Goal: Task Accomplishment & Management: Complete application form

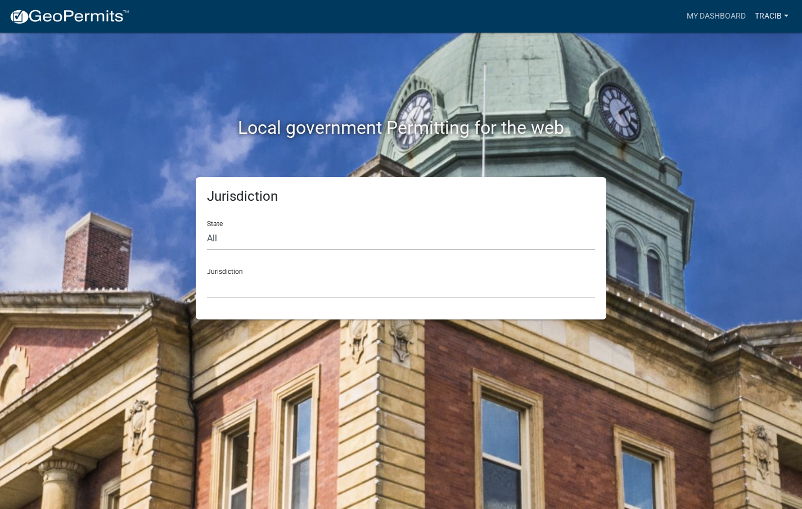
click at [785, 16] on link "Tracib" at bounding box center [771, 16] width 43 height 21
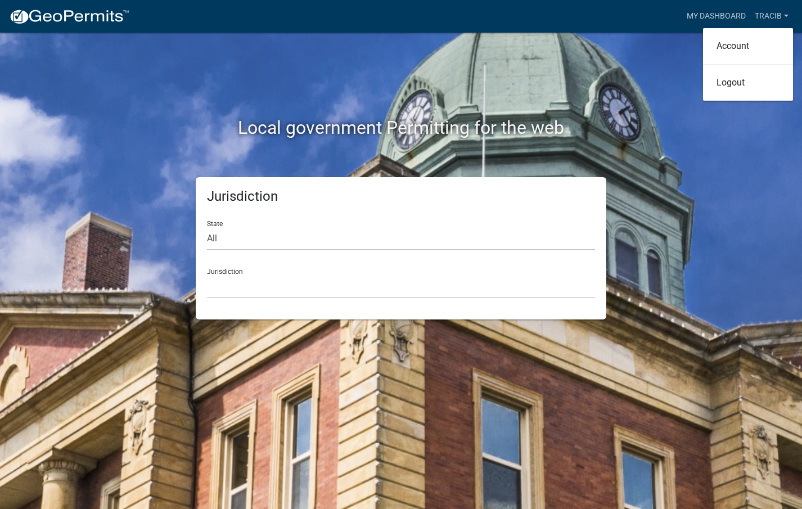
click at [660, 105] on div "Local government Permitting for the web" at bounding box center [400, 105] width 641 height 144
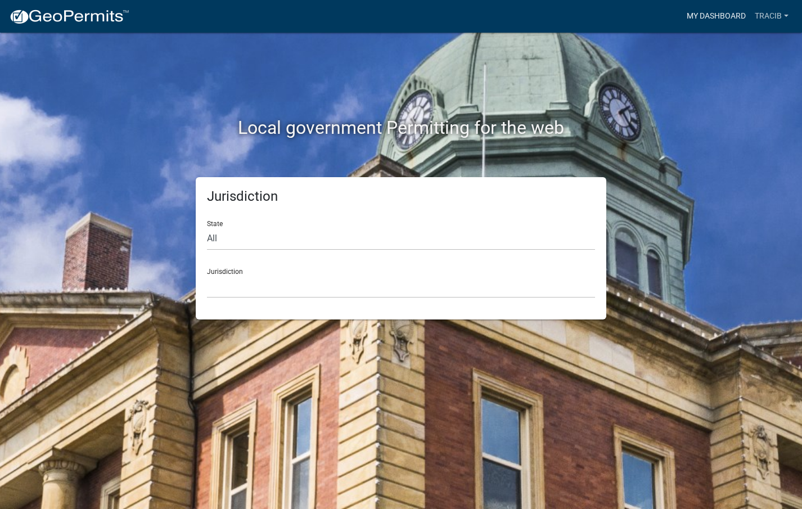
click at [722, 12] on link "My Dashboard" at bounding box center [716, 16] width 68 height 21
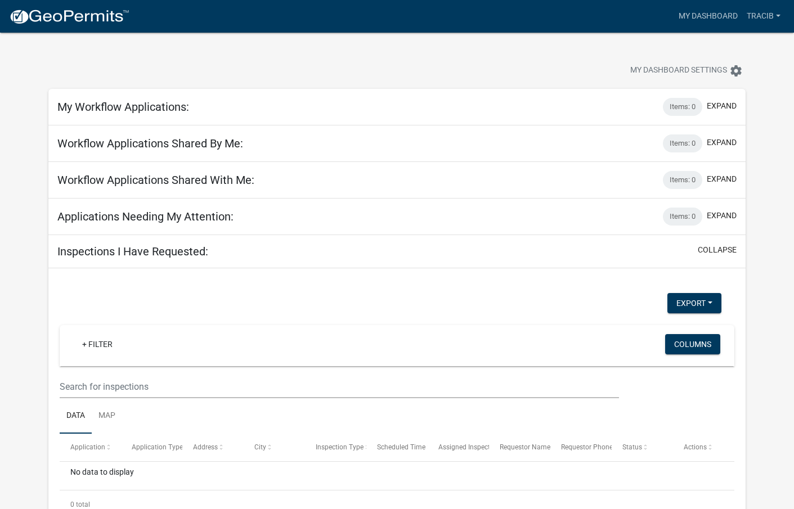
click at [531, 63] on div "My Dashboard Settings settings" at bounding box center [605, 72] width 298 height 25
click at [779, 14] on link "Tracib" at bounding box center [763, 16] width 43 height 21
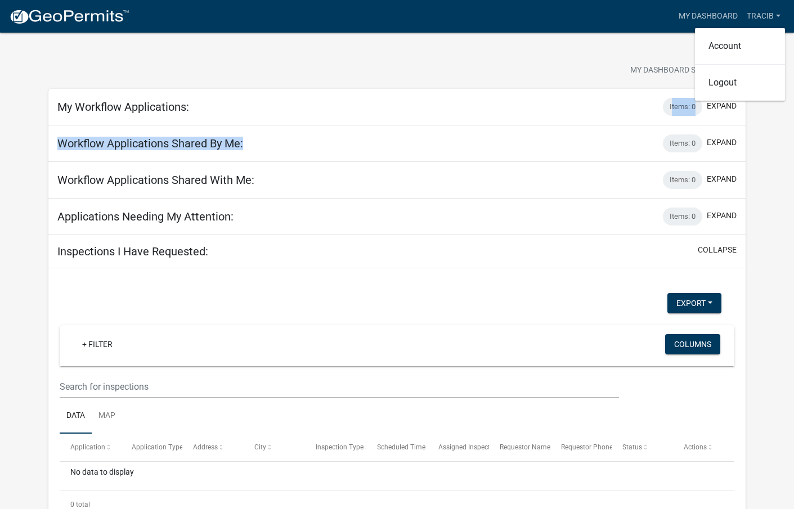
drag, startPoint x: 643, startPoint y: 141, endPoint x: 664, endPoint y: 120, distance: 29.4
click at [646, 139] on div "My Workflow Applications: Items: 0 expand + Filter Columns Data Map Application…" at bounding box center [396, 315] width 697 height 453
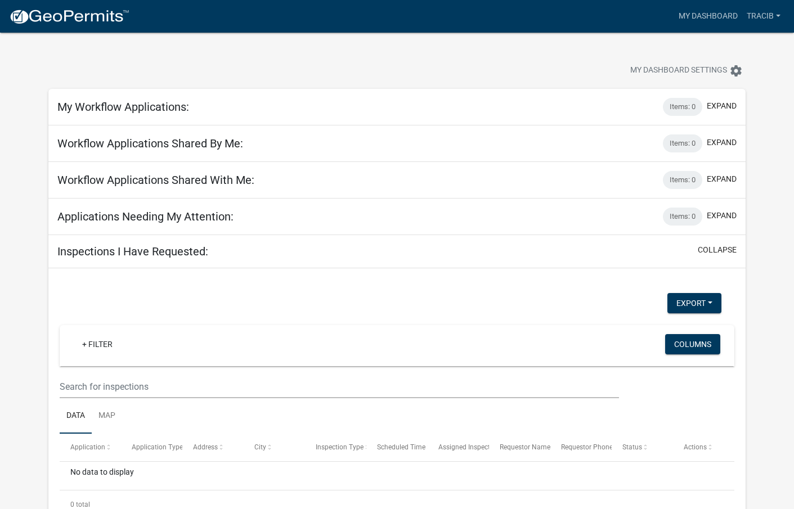
click at [567, 52] on div "My Dashboard Settings settings" at bounding box center [397, 59] width 714 height 52
click at [716, 12] on link "My Dashboard" at bounding box center [708, 16] width 68 height 21
click at [58, 18] on img at bounding box center [69, 16] width 120 height 17
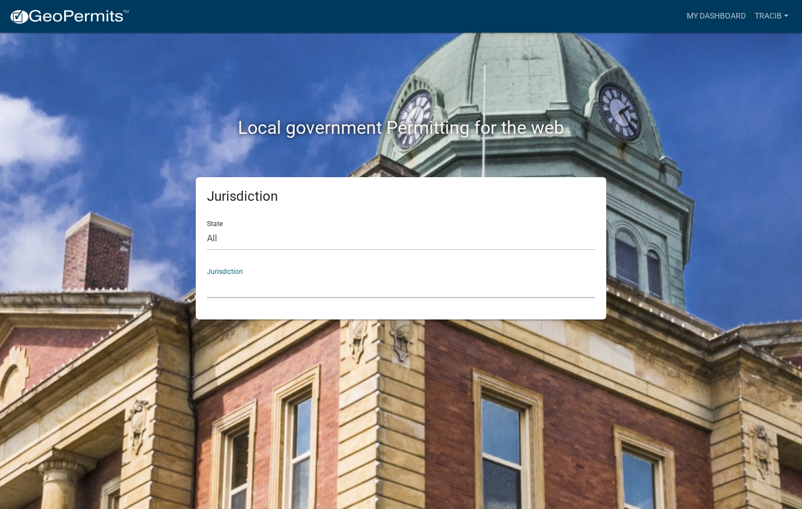
click at [237, 289] on select "[GEOGRAPHIC_DATA], [US_STATE] [GEOGRAPHIC_DATA], [US_STATE][PERSON_NAME][GEOGRA…" at bounding box center [401, 286] width 388 height 23
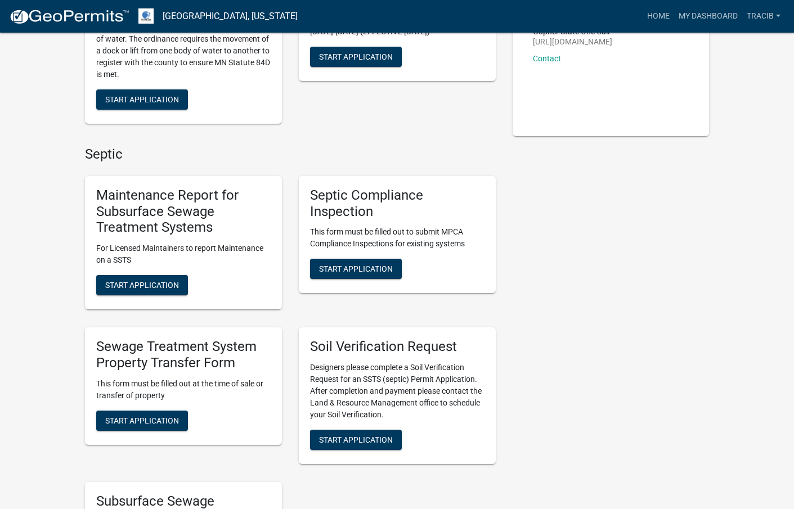
scroll to position [281, 0]
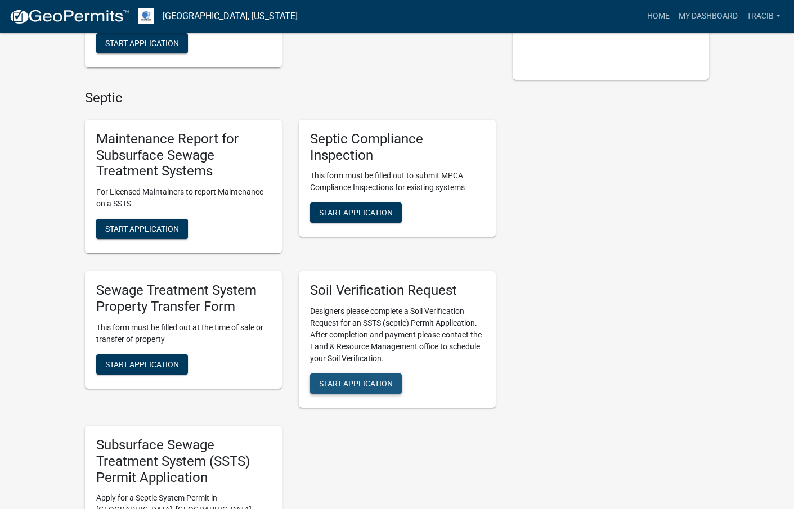
click at [357, 388] on span "Start Application" at bounding box center [356, 383] width 74 height 9
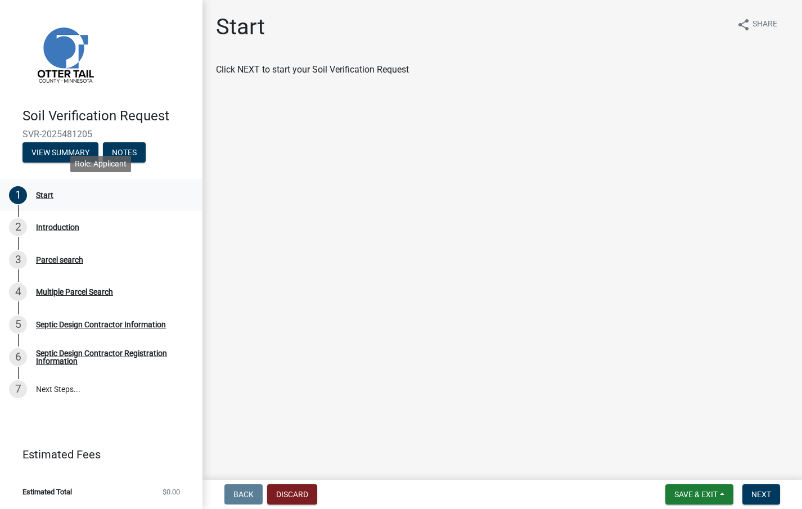
click at [44, 196] on div "Start" at bounding box center [44, 195] width 17 height 8
click at [776, 491] on button "Next" at bounding box center [761, 494] width 38 height 20
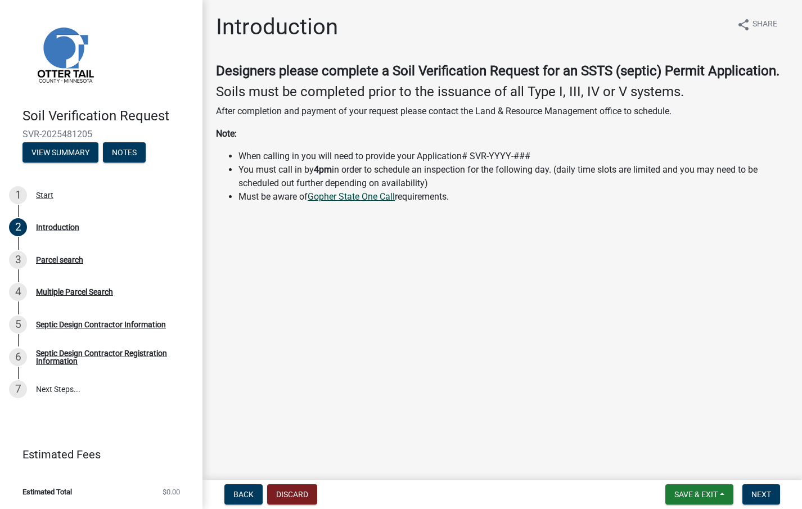
click at [346, 201] on link "Gopher State One Call" at bounding box center [351, 196] width 87 height 11
click at [763, 505] on nav "Back Discard Save & Exit Save Save & Exit Next" at bounding box center [502, 494] width 600 height 29
click at [755, 492] on span "Next" at bounding box center [761, 494] width 20 height 9
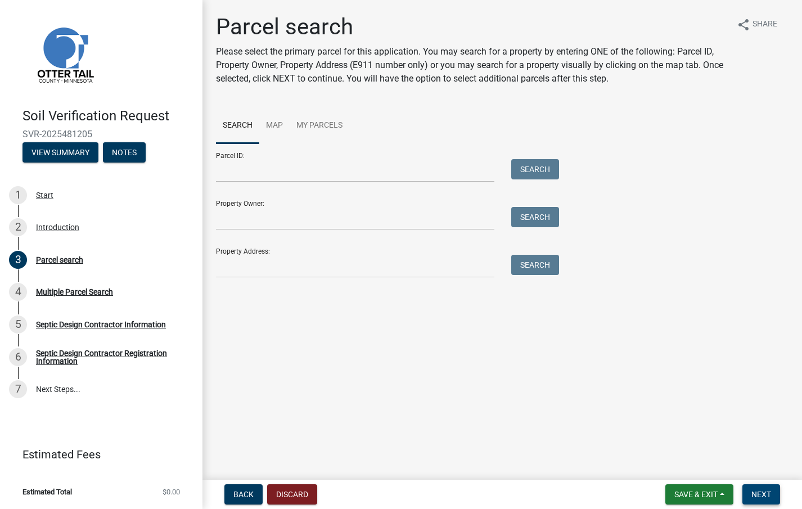
click at [769, 500] on button "Next" at bounding box center [761, 494] width 38 height 20
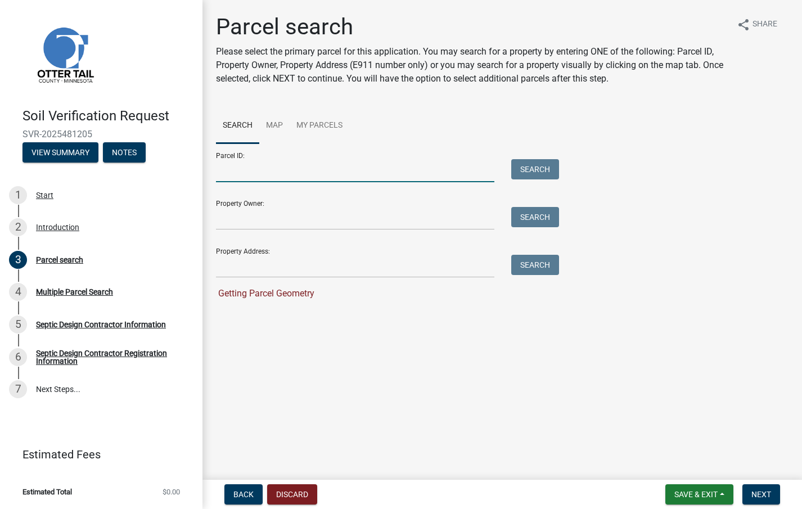
click at [229, 170] on input "Parcel ID:" at bounding box center [355, 170] width 278 height 23
click at [232, 166] on input "Parcel ID:" at bounding box center [355, 170] width 278 height 23
paste input "53000040020000"
type input "53000040020000"
click at [564, 164] on div "Parcel ID: 53000040020000 Search Property Owner: Search Property Address: Searc…" at bounding box center [502, 221] width 573 height 157
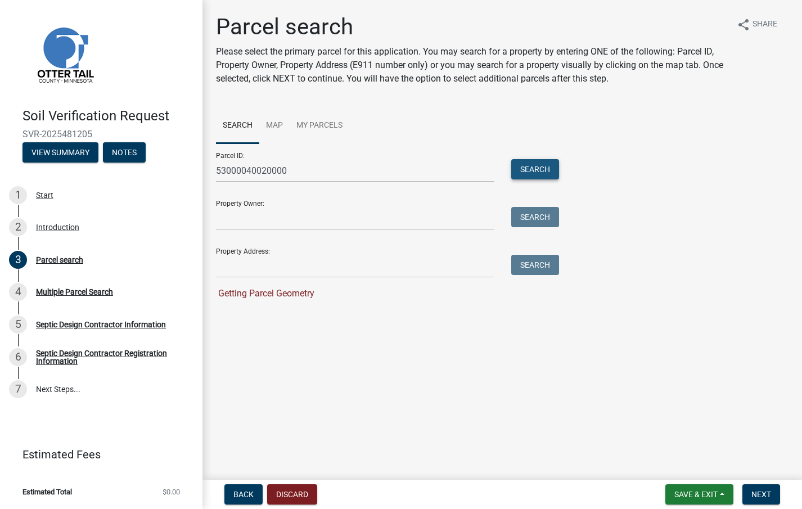
click at [557, 170] on button "Search" at bounding box center [535, 169] width 48 height 20
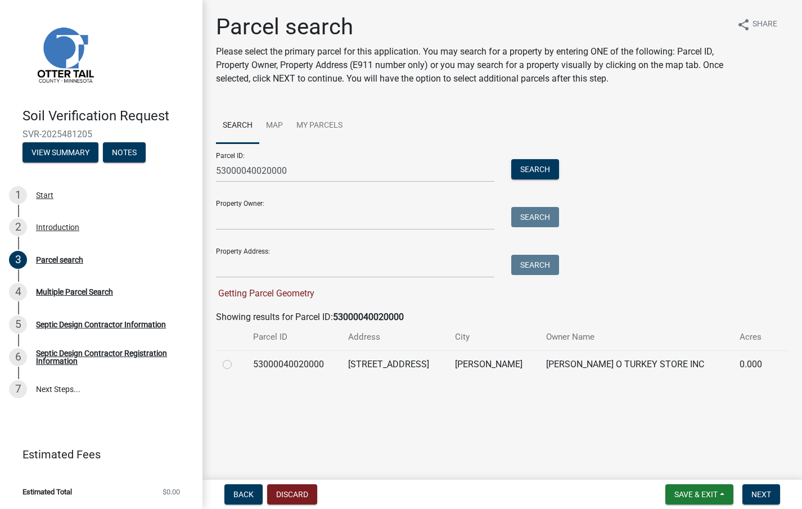
click at [236, 358] on label at bounding box center [236, 358] width 0 height 0
click at [236, 364] on input "radio" at bounding box center [239, 361] width 7 height 7
radio input "true"
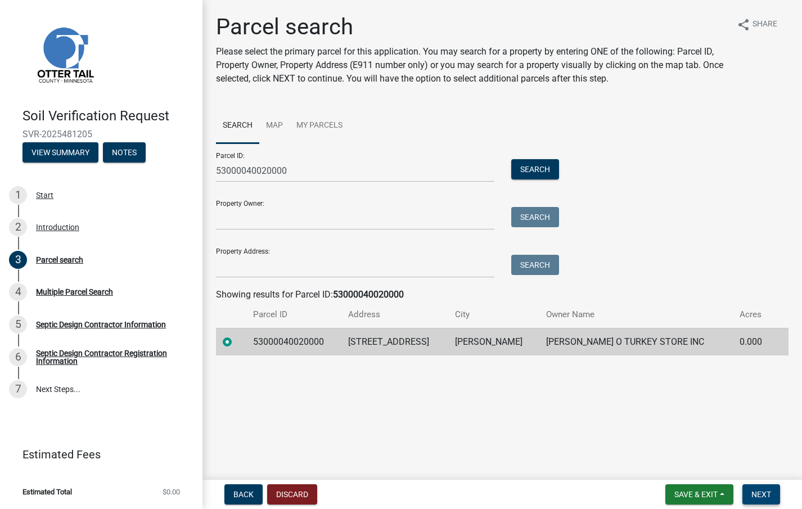
click at [765, 492] on span "Next" at bounding box center [761, 494] width 20 height 9
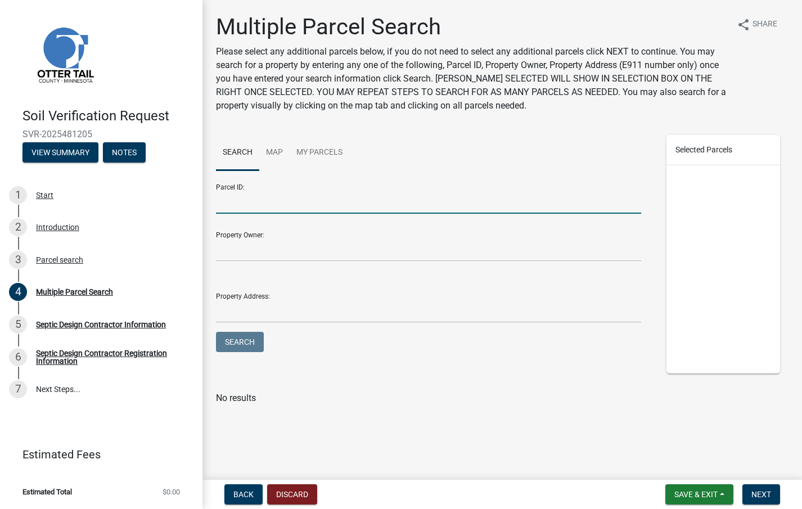
click at [233, 211] on input "Parcel ID:" at bounding box center [428, 202] width 425 height 23
type input "53000040020000"
click at [771, 495] on span "Next" at bounding box center [761, 494] width 20 height 9
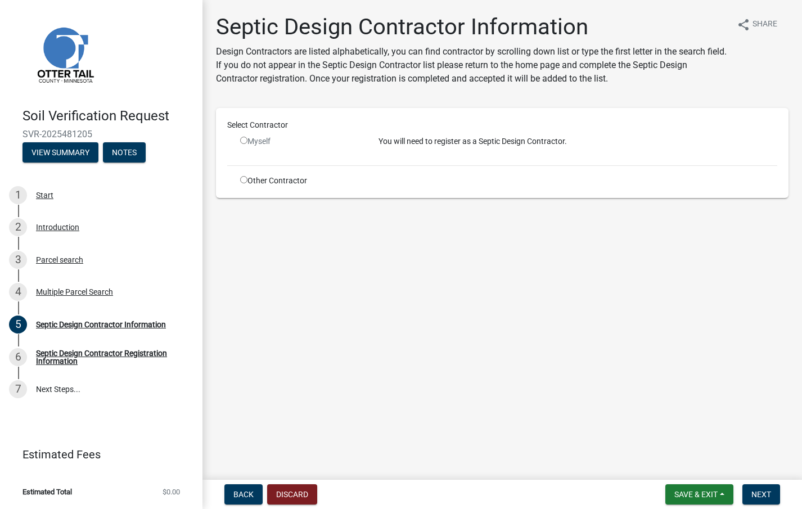
click at [242, 138] on input "radio" at bounding box center [243, 140] width 7 height 7
click at [280, 160] on div "Select Contractor Myself You will need to register as a Septic Design Contracto…" at bounding box center [502, 152] width 550 height 67
click at [551, 156] on div "Select Contractor Myself You will need to register as a Septic Design Contracto…" at bounding box center [502, 152] width 550 height 67
click at [766, 507] on nav "Back Discard Save & Exit Save Save & Exit Next" at bounding box center [502, 494] width 600 height 29
click at [765, 490] on span "Next" at bounding box center [761, 494] width 20 height 9
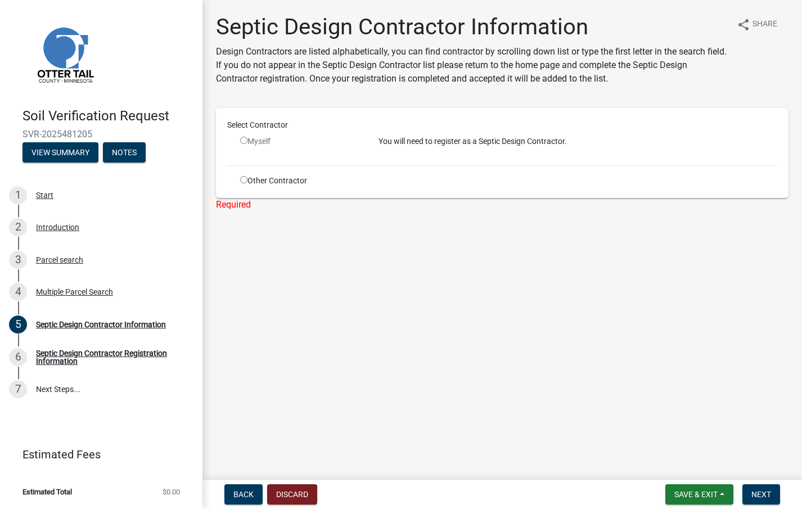
click at [244, 138] on input "radio" at bounding box center [243, 140] width 7 height 7
radio input "false"
click at [761, 494] on span "Next" at bounding box center [761, 494] width 20 height 9
click at [241, 181] on input "radio" at bounding box center [243, 179] width 7 height 7
radio input "true"
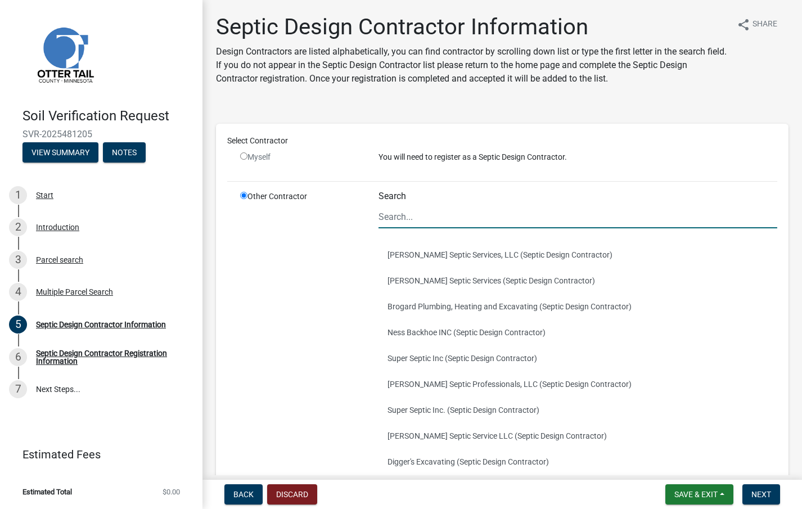
click at [397, 218] on input "Search" at bounding box center [578, 216] width 399 height 23
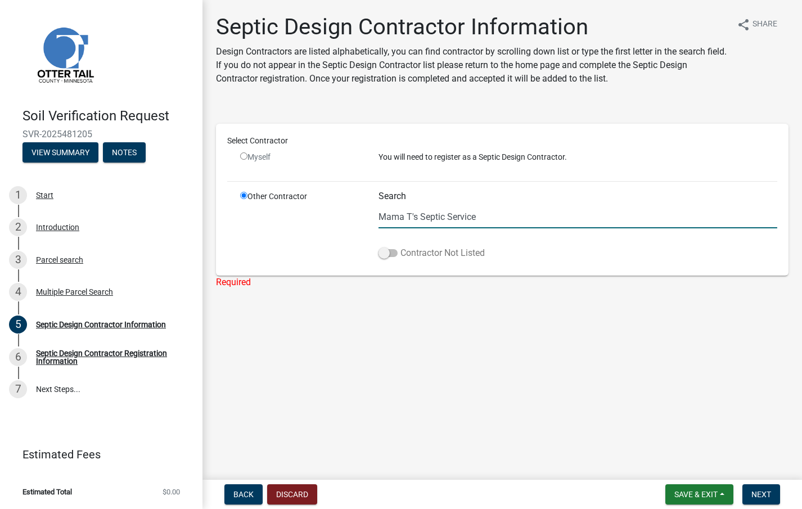
type input "Mama T's Septic Service"
click at [382, 252] on span at bounding box center [388, 253] width 19 height 8
click at [400, 246] on input "Contractor Not Listed" at bounding box center [400, 246] width 0 height 0
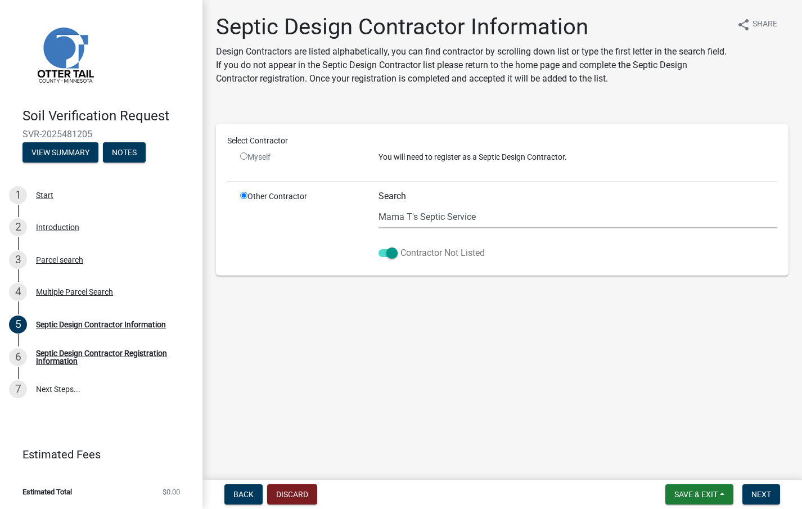
click at [393, 255] on span at bounding box center [388, 253] width 19 height 8
click at [400, 246] on input "Contractor Not Listed" at bounding box center [400, 246] width 0 height 0
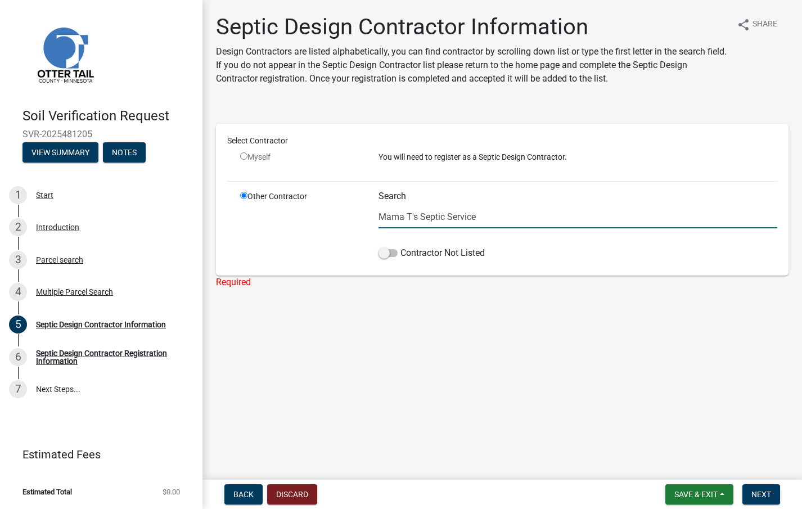
drag, startPoint x: 487, startPoint y: 217, endPoint x: 255, endPoint y: 220, distance: 231.2
click at [256, 220] on div "Other Contractor Search Mama T's Septic Service Contractor Not Listed" at bounding box center [509, 228] width 554 height 74
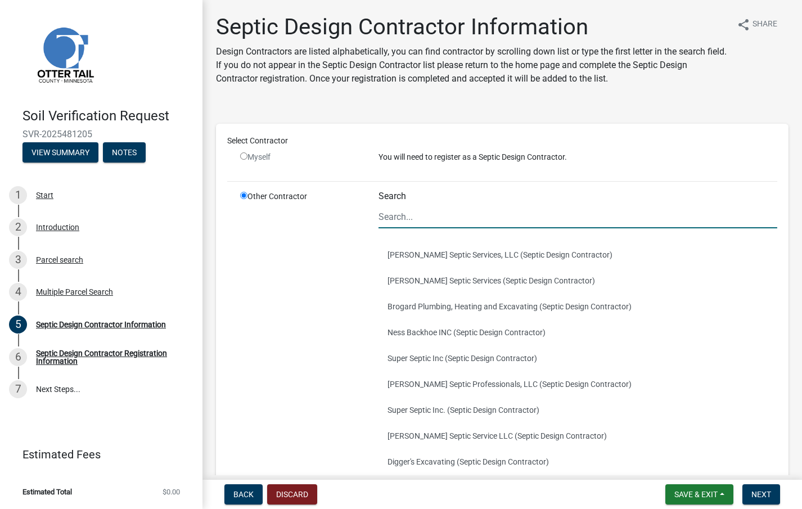
click at [241, 158] on input "radio" at bounding box center [243, 155] width 7 height 7
radio input "false"
radio input "true"
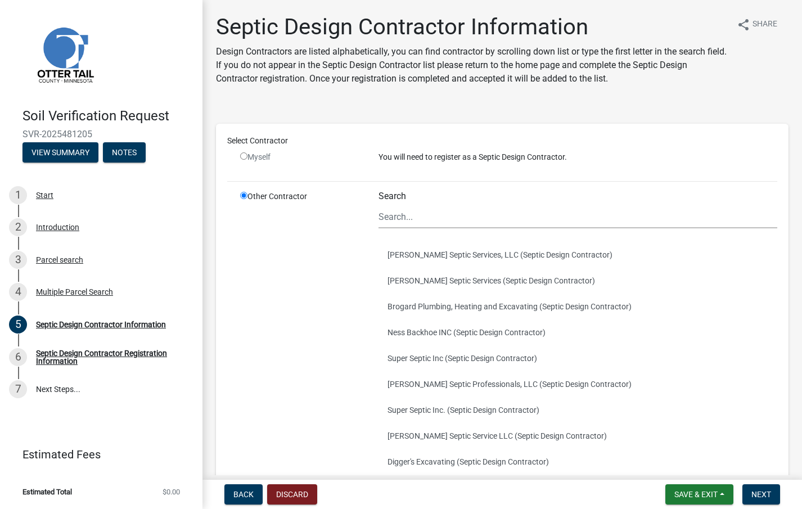
click at [241, 158] on input "radio" at bounding box center [243, 155] width 7 height 7
radio input "false"
radio input "true"
click at [762, 495] on span "Next" at bounding box center [761, 494] width 20 height 9
click at [242, 193] on input "radio" at bounding box center [243, 195] width 7 height 7
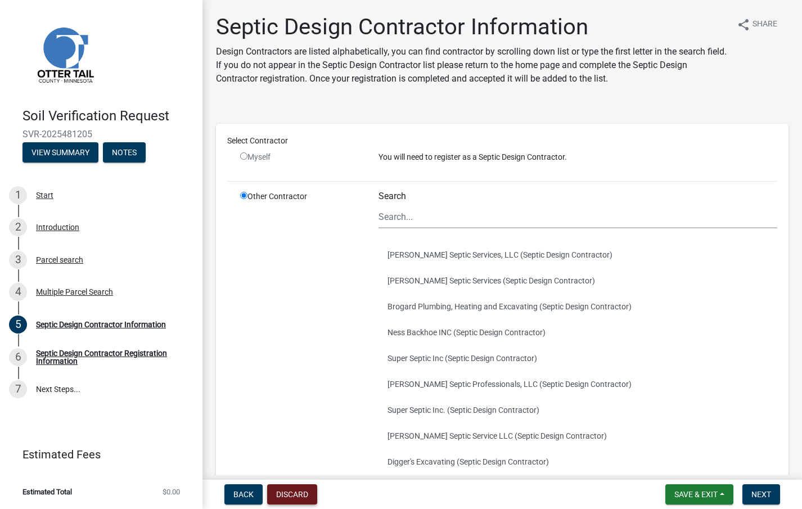
click at [291, 492] on button "Discard" at bounding box center [292, 494] width 50 height 20
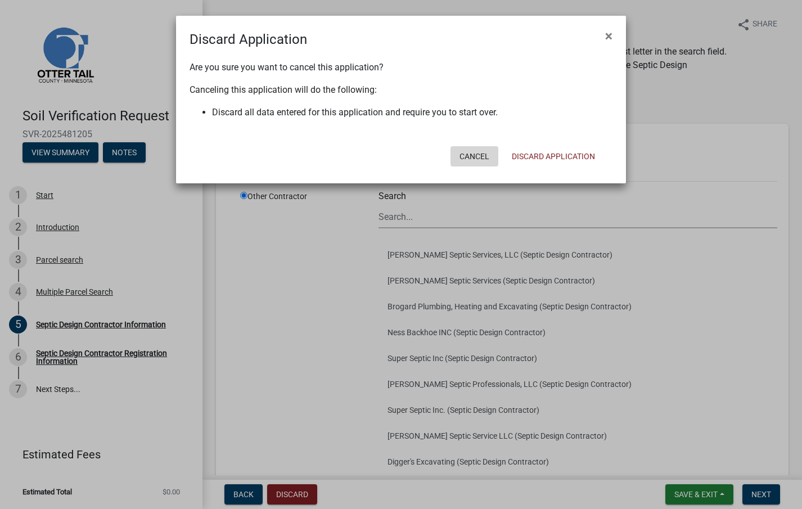
click at [481, 155] on button "Cancel" at bounding box center [475, 156] width 48 height 20
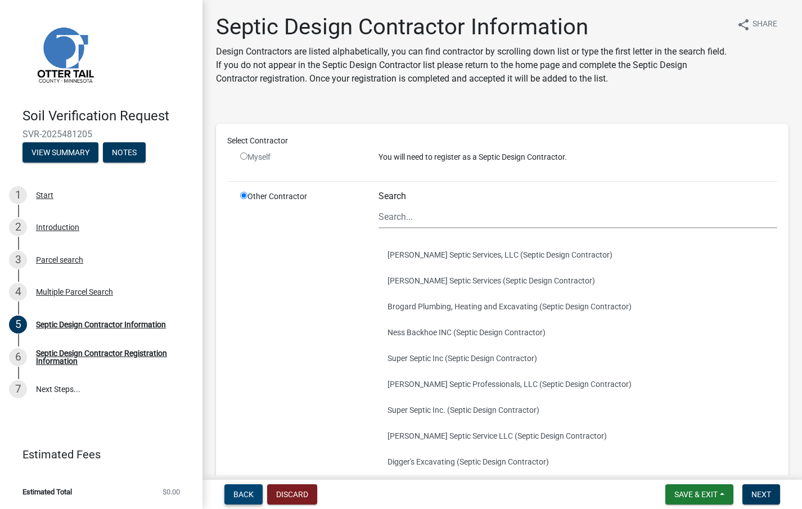
click at [241, 504] on button "Back" at bounding box center [243, 494] width 38 height 20
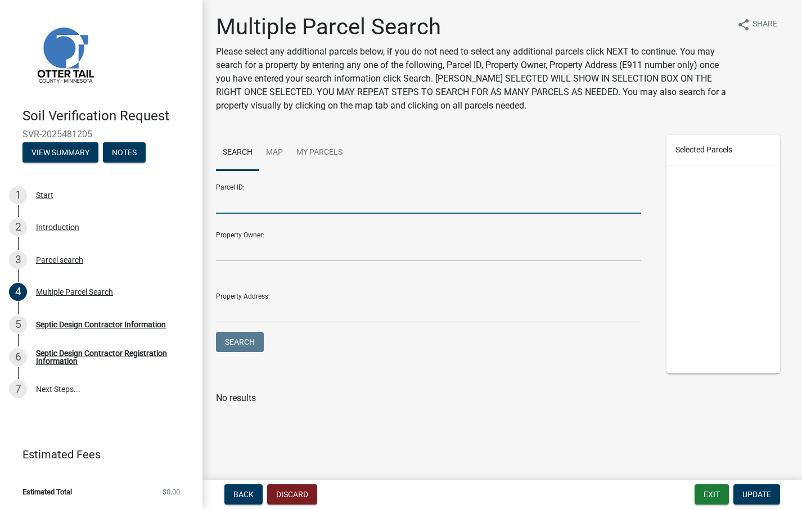
click at [230, 207] on input "Parcel ID:" at bounding box center [428, 202] width 425 height 23
type input "53000040020000"
click at [767, 496] on span "Update" at bounding box center [756, 494] width 29 height 9
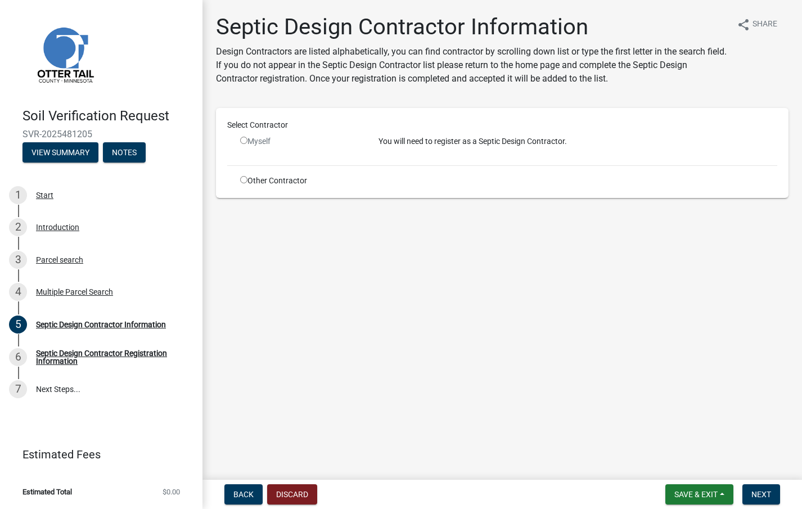
click at [243, 140] on input "radio" at bounding box center [243, 140] width 7 height 7
radio input "false"
click at [72, 357] on div "Septic Design Contractor Registration Information" at bounding box center [110, 357] width 148 height 16
click at [241, 495] on span "Back" at bounding box center [243, 494] width 20 height 9
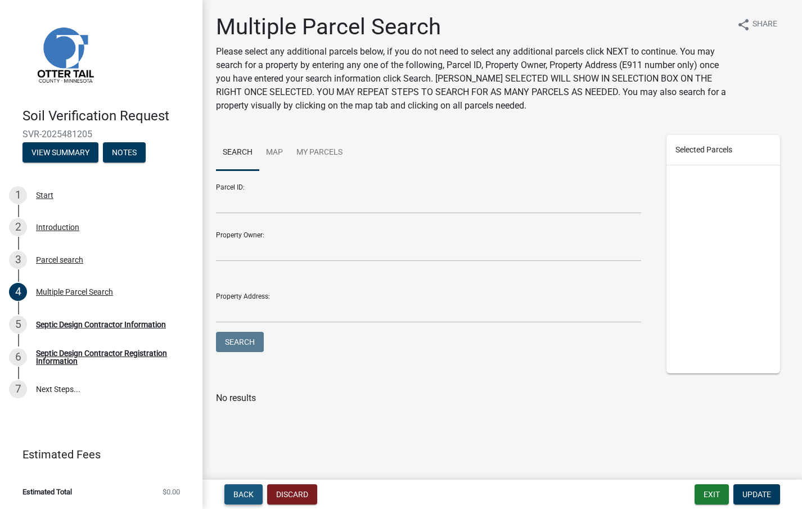
click at [241, 495] on span "Back" at bounding box center [243, 494] width 20 height 9
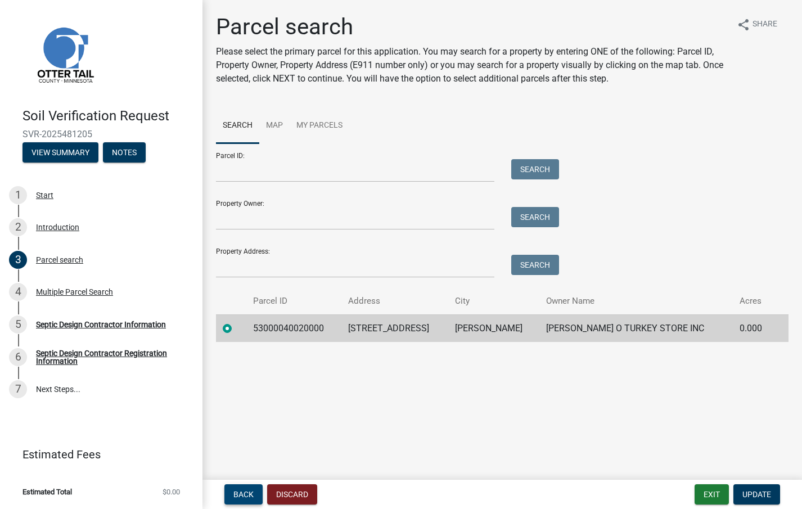
click at [241, 495] on span "Back" at bounding box center [243, 494] width 20 height 9
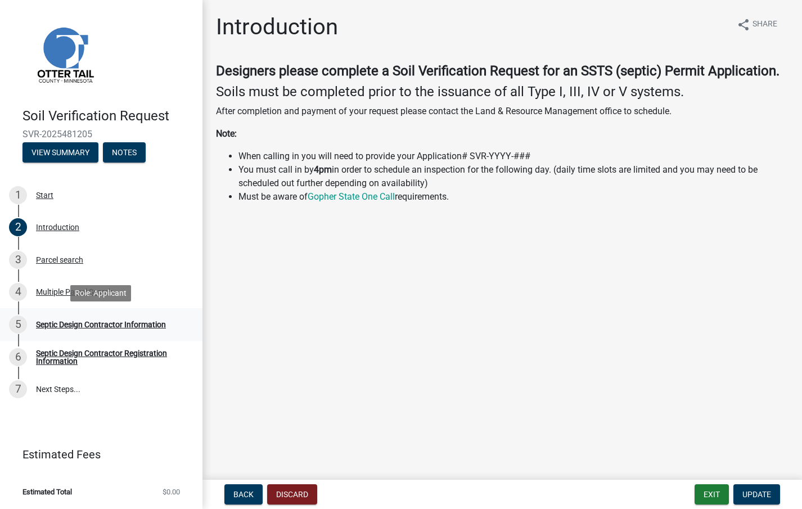
click at [111, 321] on div "Septic Design Contractor Information" at bounding box center [101, 325] width 130 height 8
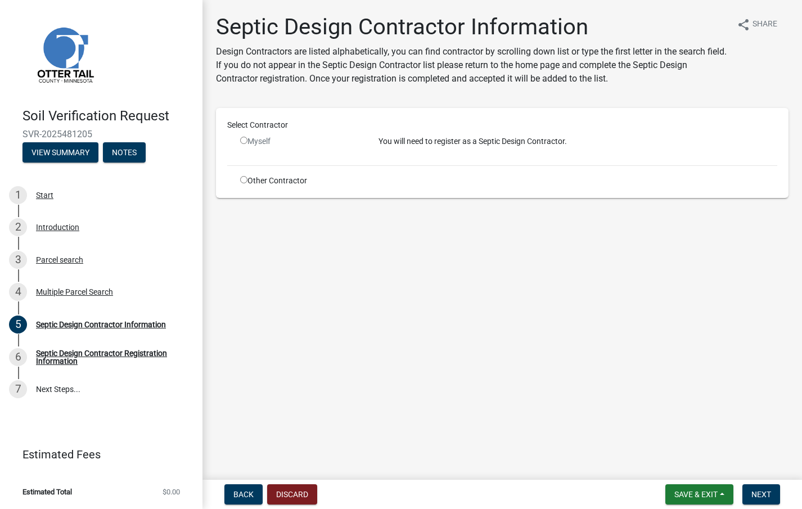
click at [243, 136] on div "Myself" at bounding box center [300, 142] width 121 height 12
click at [242, 140] on input "radio" at bounding box center [243, 140] width 7 height 7
click at [763, 505] on nav "Back Discard Save & Exit Save Save & Exit Next" at bounding box center [502, 494] width 600 height 29
click at [764, 491] on span "Next" at bounding box center [761, 494] width 20 height 9
click at [243, 141] on input "radio" at bounding box center [243, 140] width 7 height 7
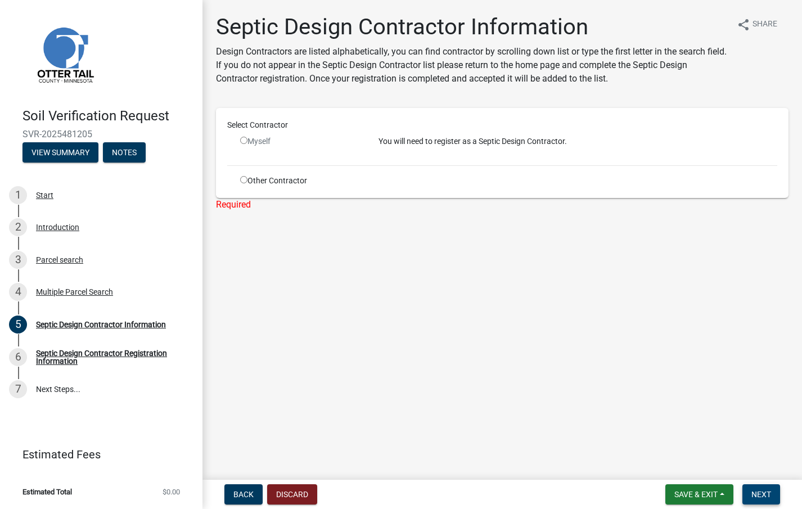
click at [768, 495] on span "Next" at bounding box center [761, 494] width 20 height 9
click at [102, 328] on div "Septic Design Contractor Information" at bounding box center [101, 325] width 130 height 8
click at [102, 323] on div "Septic Design Contractor Information" at bounding box center [101, 325] width 130 height 8
click at [246, 140] on input "radio" at bounding box center [243, 140] width 7 height 7
radio input "false"
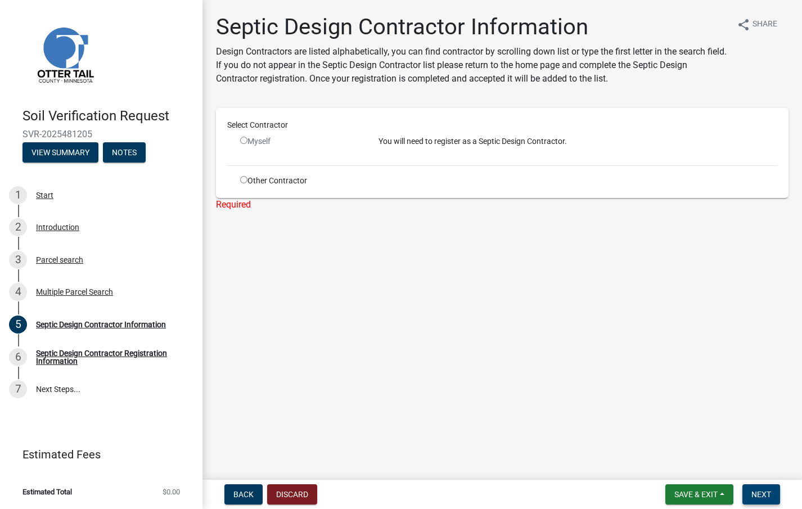
click at [775, 493] on button "Next" at bounding box center [761, 494] width 38 height 20
click at [773, 494] on button "Next" at bounding box center [761, 494] width 38 height 20
click at [304, 496] on button "Discard" at bounding box center [292, 494] width 50 height 20
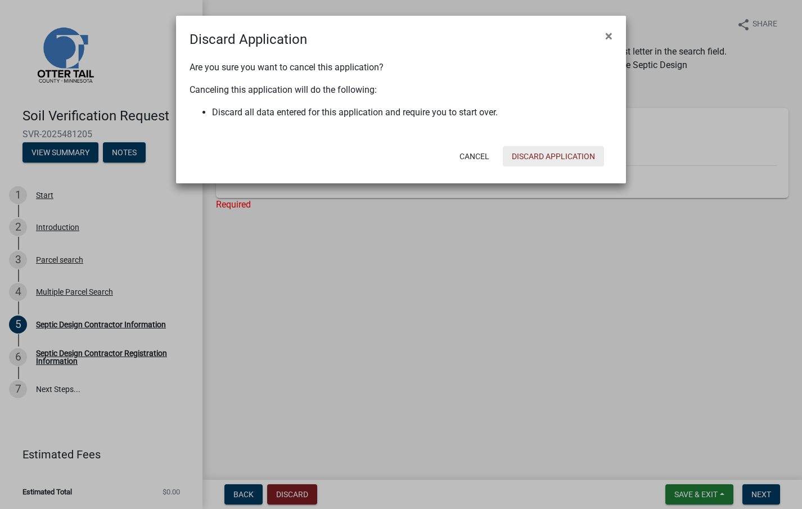
click at [563, 156] on button "Discard Application" at bounding box center [553, 156] width 101 height 20
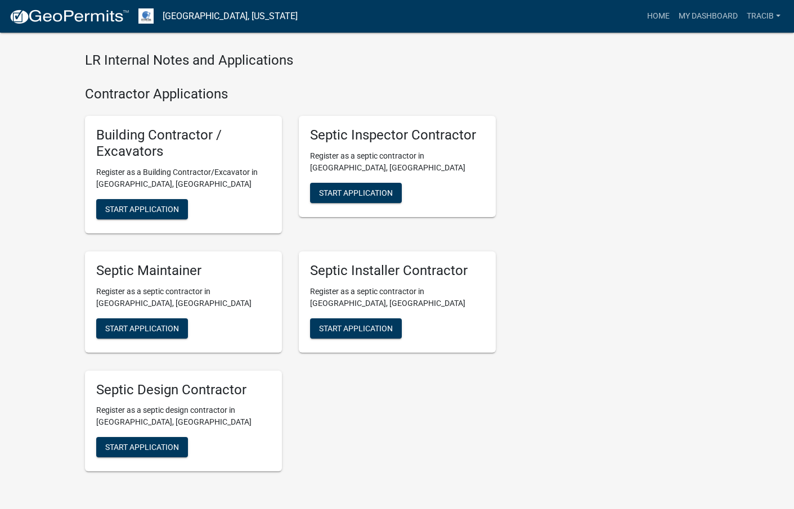
scroll to position [1509, 0]
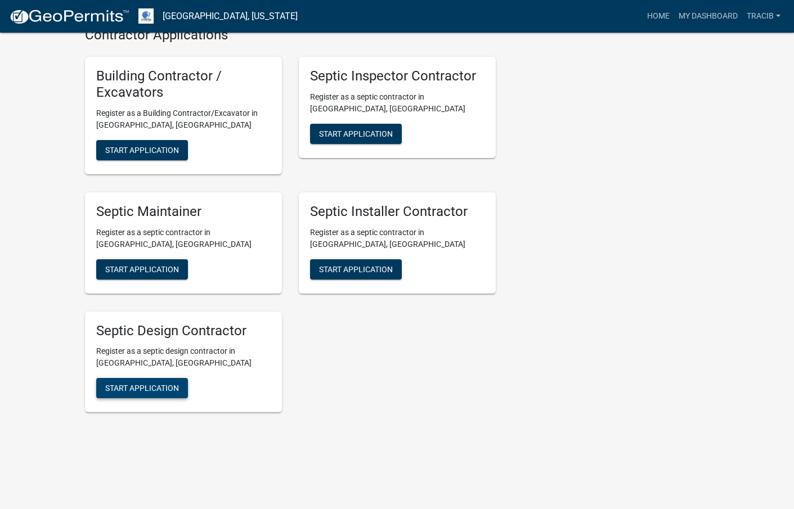
click at [129, 390] on span "Start Application" at bounding box center [142, 388] width 74 height 9
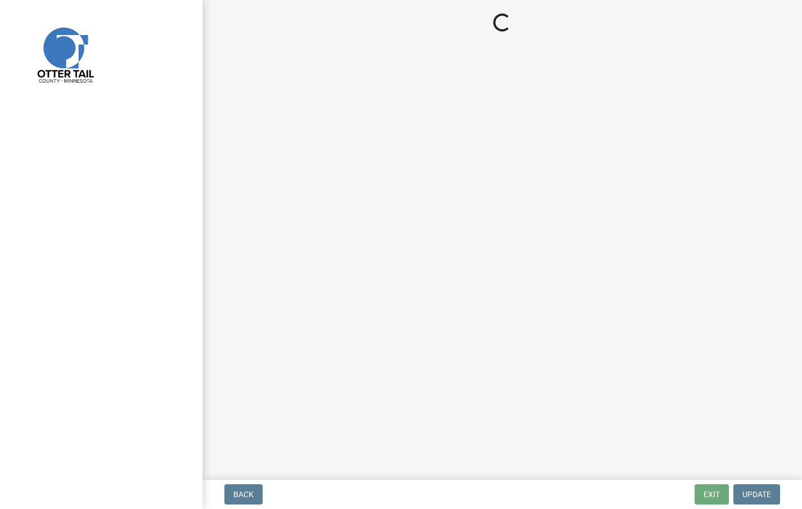
select select "MN"
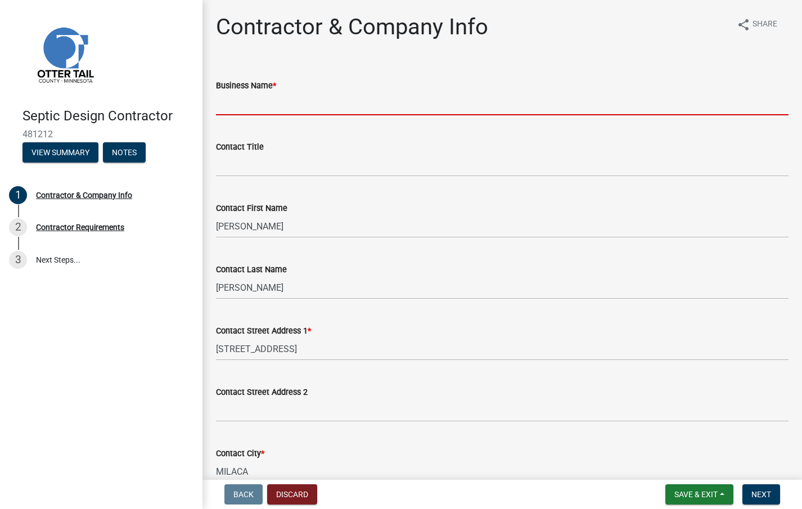
click at [253, 105] on input "Business Name *" at bounding box center [502, 103] width 573 height 23
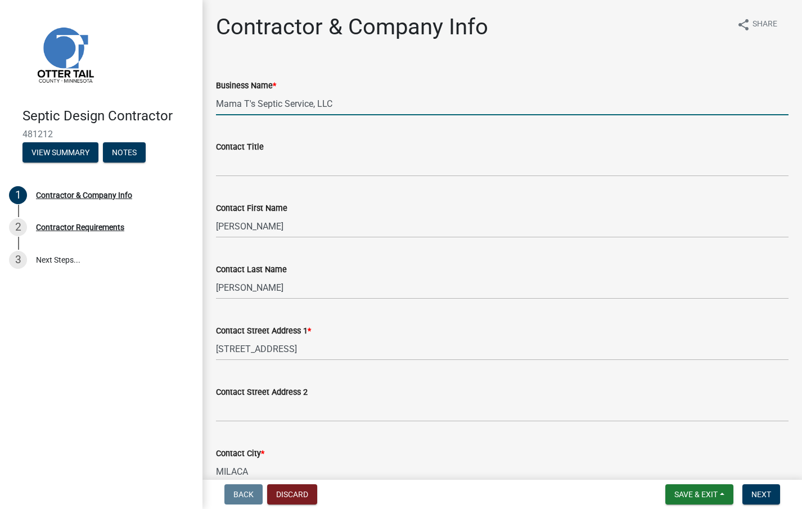
type input "Mama T's Septic Service, LLC"
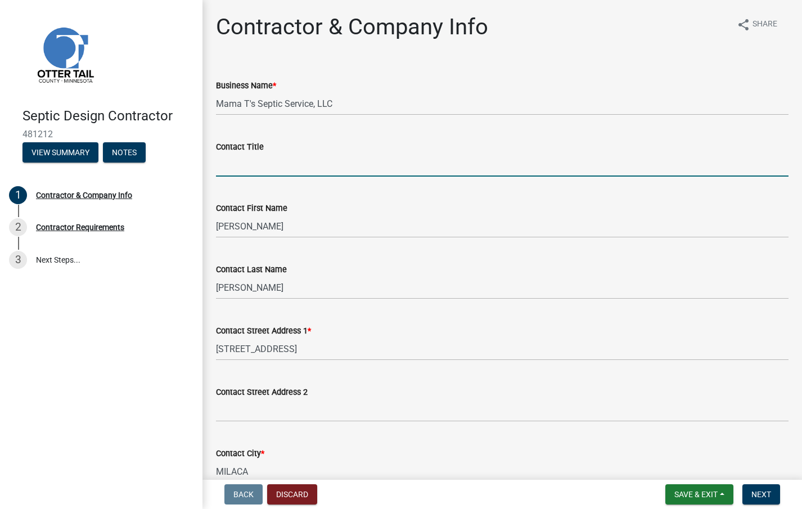
click at [223, 166] on input "Contact Title" at bounding box center [502, 165] width 573 height 23
type input "I"
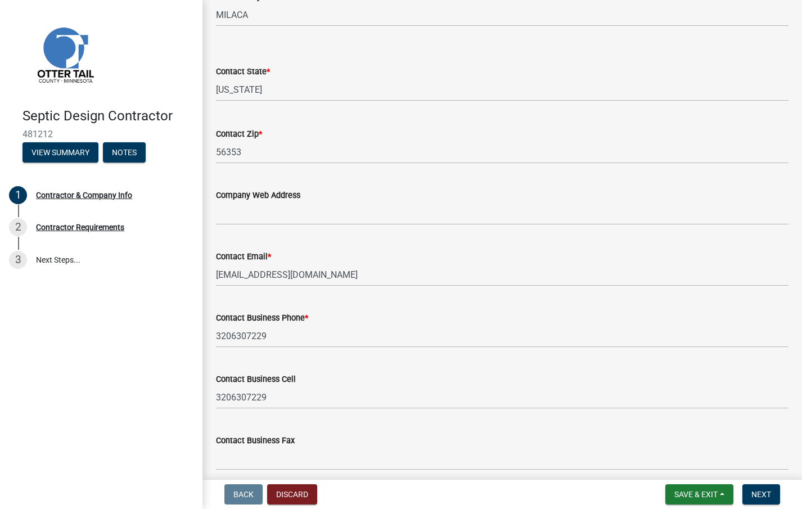
scroll to position [505, 0]
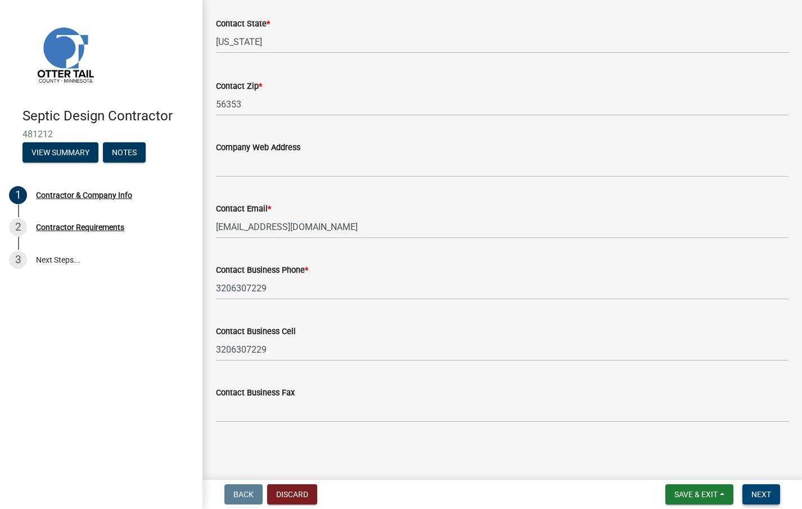
type input "Owner"
click at [757, 498] on span "Next" at bounding box center [761, 494] width 20 height 9
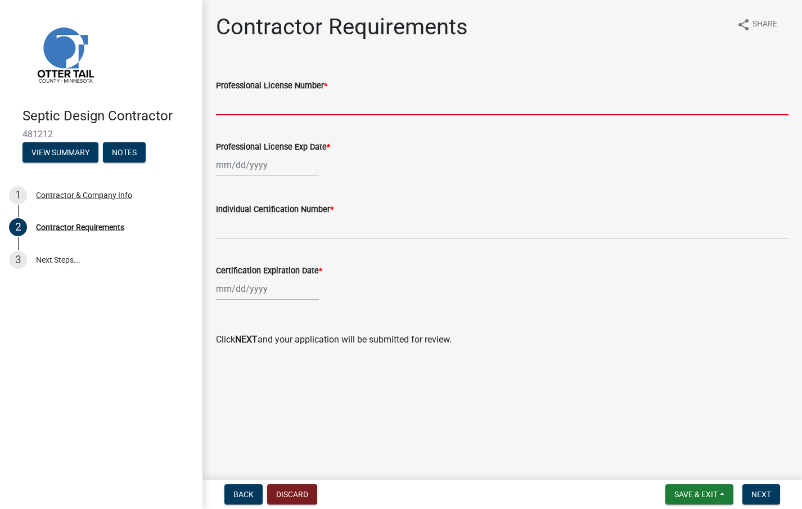
click at [240, 106] on input "Professional License Number *" at bounding box center [502, 103] width 573 height 23
type input "2"
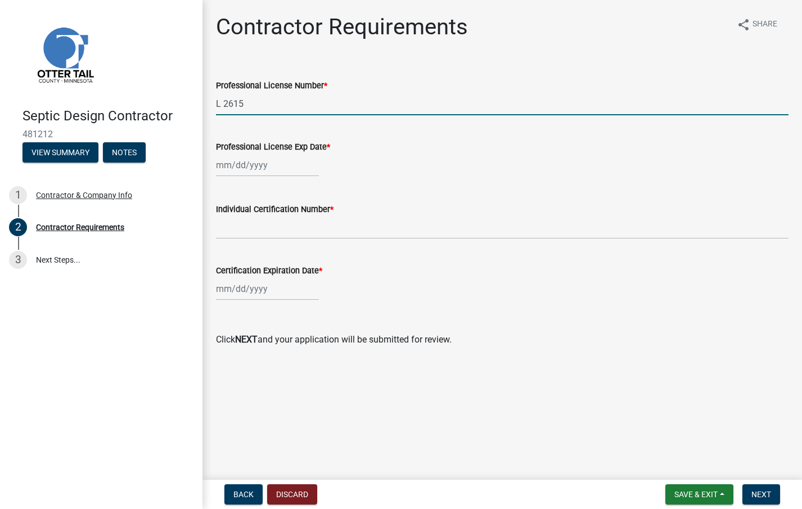
type input "L 2615"
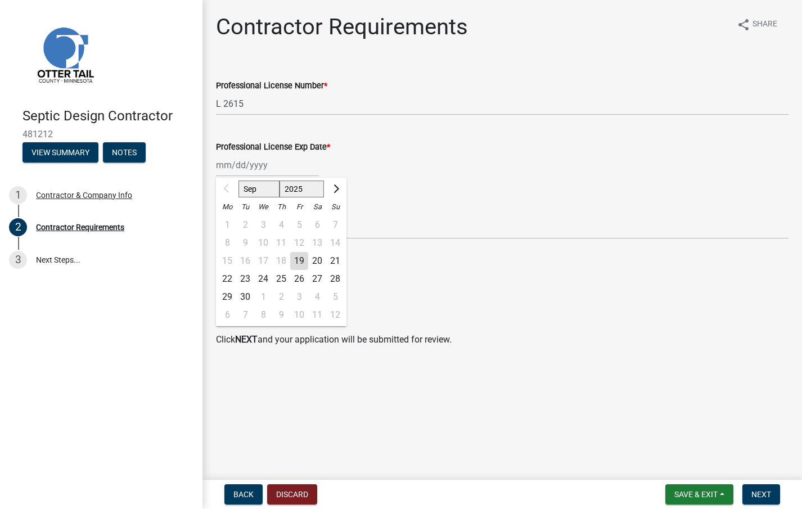
click at [220, 171] on div "Sep Oct Nov [DATE] 2026 2027 2028 2029 2030 2031 2032 2033 2034 2035 2036 2037 …" at bounding box center [267, 165] width 103 height 23
click at [257, 189] on select "Sep Oct Nov Dec" at bounding box center [258, 189] width 41 height 17
click at [238, 181] on select "Sep Oct Nov Dec" at bounding box center [258, 189] width 41 height 17
click at [262, 192] on select "Sep Oct Nov Dec" at bounding box center [258, 189] width 41 height 17
select select "9"
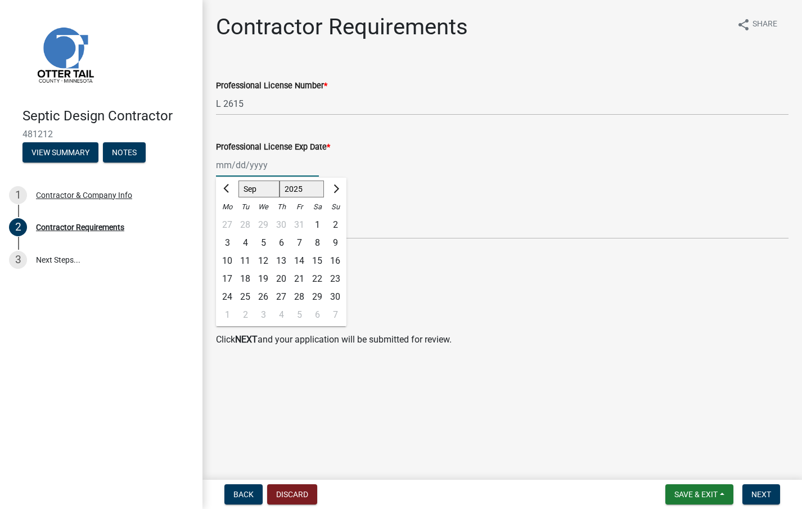
click at [238, 181] on select "Sep Oct Nov Dec" at bounding box center [258, 189] width 41 height 17
click at [301, 188] on select "2025 2026 2027 2028 2029 2030 2031 2032 2033 2034 2035 2036 2037 2038 2039 2040…" at bounding box center [302, 189] width 45 height 17
select select "2026"
click at [280, 181] on select "2025 2026 2027 2028 2029 2030 2031 2032 2033 2034 2035 2036 2037 2038 2039 2040…" at bounding box center [302, 189] width 45 height 17
click at [769, 495] on span "Next" at bounding box center [761, 494] width 20 height 9
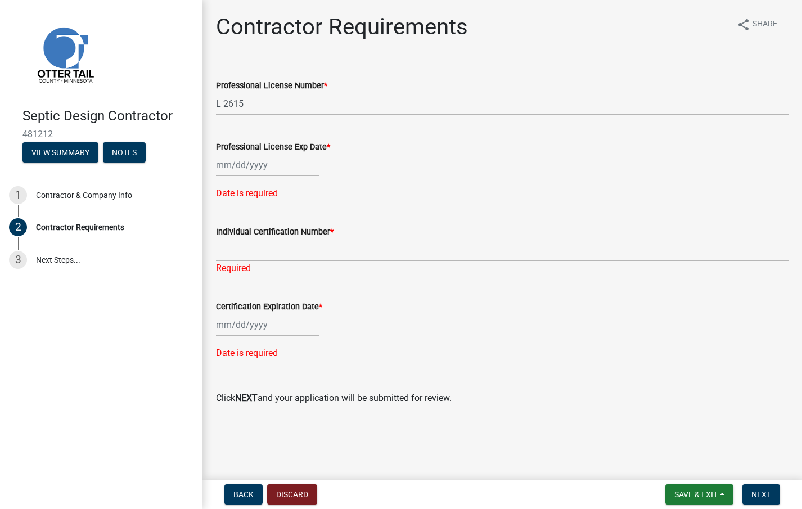
click at [229, 159] on div at bounding box center [267, 165] width 103 height 23
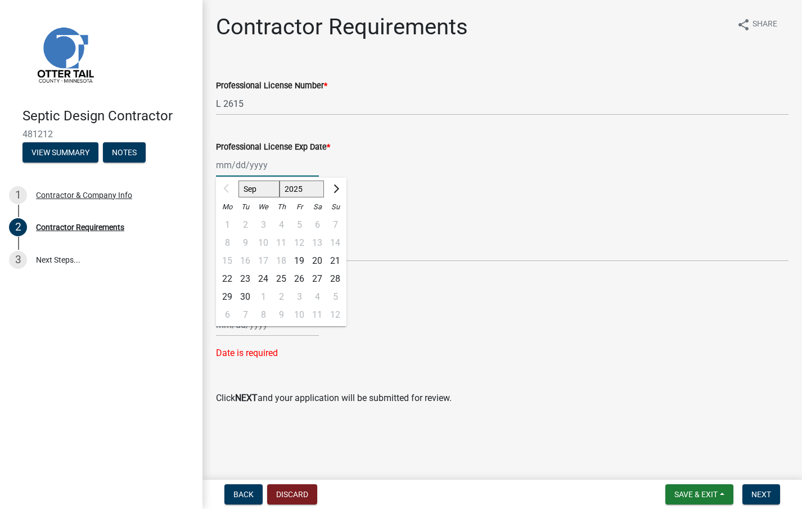
click at [249, 191] on select "Sep Oct Nov Dec" at bounding box center [258, 189] width 41 height 17
click at [238, 181] on select "Sep Oct Nov Dec" at bounding box center [258, 189] width 41 height 17
click at [333, 261] on div "21" at bounding box center [335, 261] width 18 height 18
type input "[DATE]"
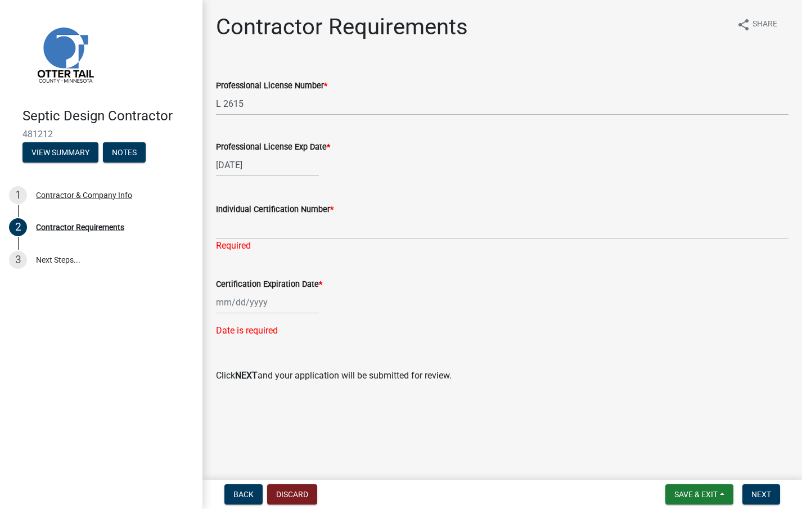
click at [270, 163] on div "[DATE]" at bounding box center [267, 165] width 103 height 23
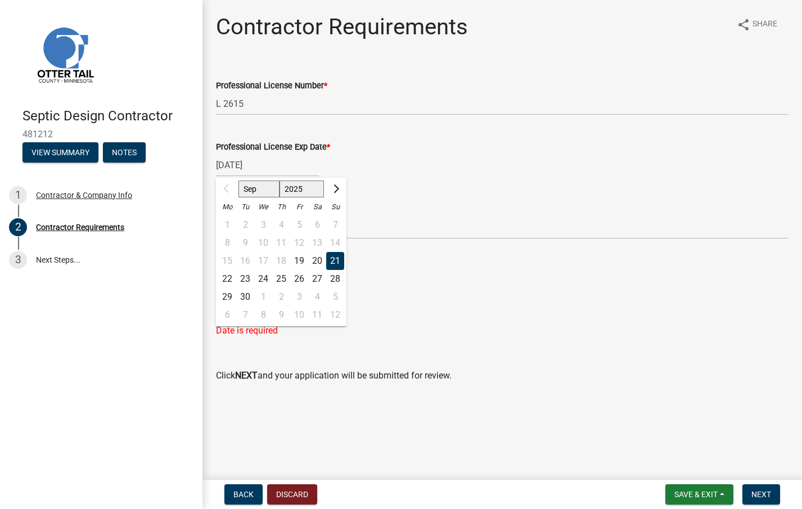
click at [306, 190] on select "2025 2026 2027 2028 2029 2030 2031 2032 2033 2034 2035 2036 2037 2038 2039 2040…" at bounding box center [302, 189] width 45 height 17
select select "2026"
click at [280, 181] on select "2025 2026 2027 2028 2029 2030 2031 2032 2033 2034 2035 2036 2037 2038 2039 2040…" at bounding box center [302, 189] width 45 height 17
click at [302, 192] on select "2025 2026 2027 2028 2029 2030 2031 2032 2033 2034 2035 2036 2037 2038 2039 2040…" at bounding box center [304, 189] width 40 height 17
click at [284, 181] on select "2025 2026 2027 2028 2029 2030 2031 2032 2033 2034 2035 2036 2037 2038 2039 2040…" at bounding box center [304, 189] width 40 height 17
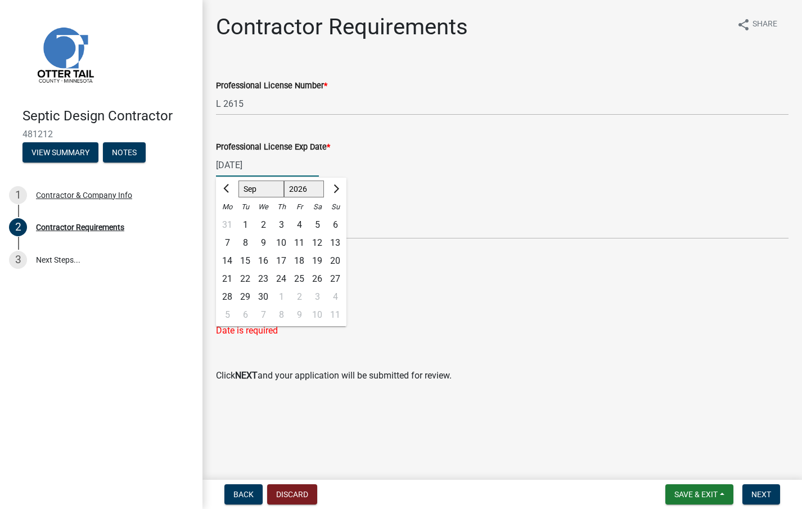
click at [254, 161] on input "[DATE]" at bounding box center [267, 165] width 103 height 23
click at [269, 161] on input "[DATE]" at bounding box center [267, 165] width 103 height 23
type input "[DATE]"
click at [433, 144] on div "Professional License Exp Date *" at bounding box center [502, 146] width 573 height 13
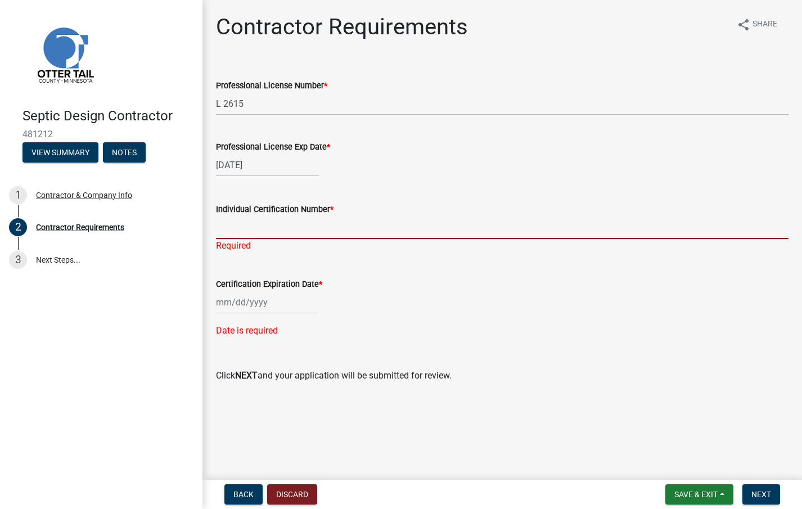
click at [228, 227] on input "Individual Certification Number *" at bounding box center [502, 227] width 573 height 23
type input "C4791"
click at [225, 300] on div at bounding box center [267, 302] width 103 height 23
select select "9"
select select "2025"
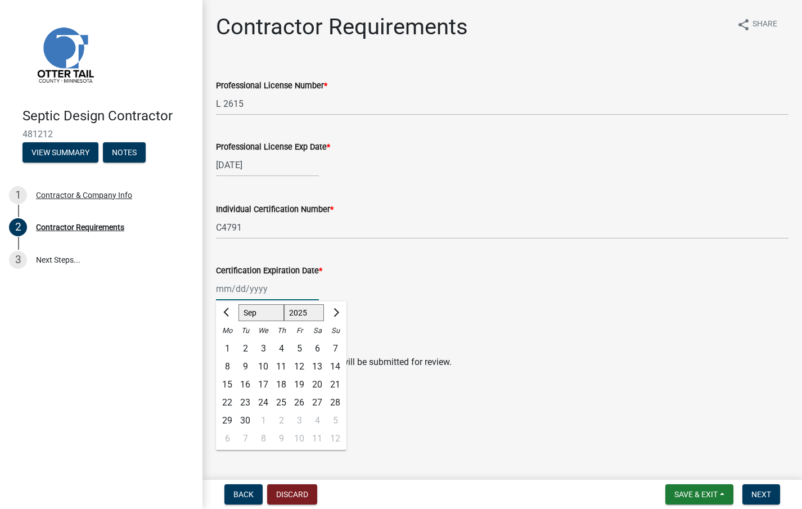
click at [217, 289] on input "Certification Expiration Date *" at bounding box center [267, 288] width 103 height 23
type input "[DATE]"
click at [354, 295] on div "[DATE] Jan Feb Mar Apr [PERSON_NAME][DATE] Sep Oct Nov [DATE] 1526 1527 1528 15…" at bounding box center [502, 288] width 573 height 23
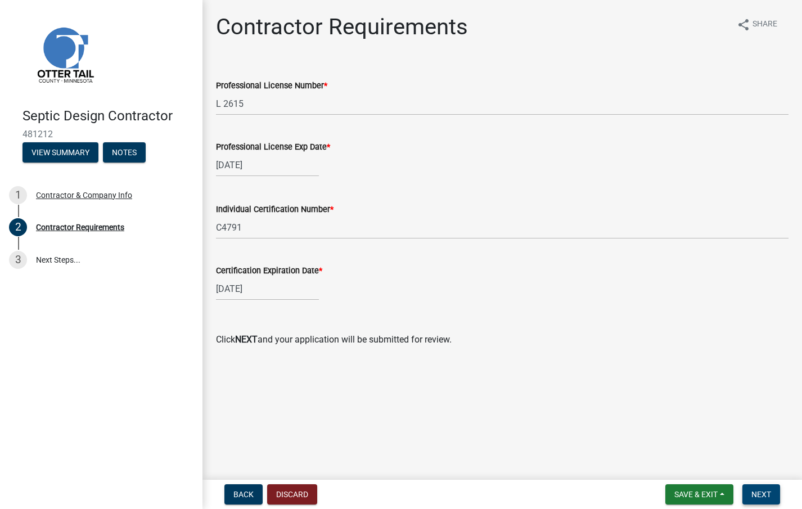
click at [766, 497] on span "Next" at bounding box center [761, 494] width 20 height 9
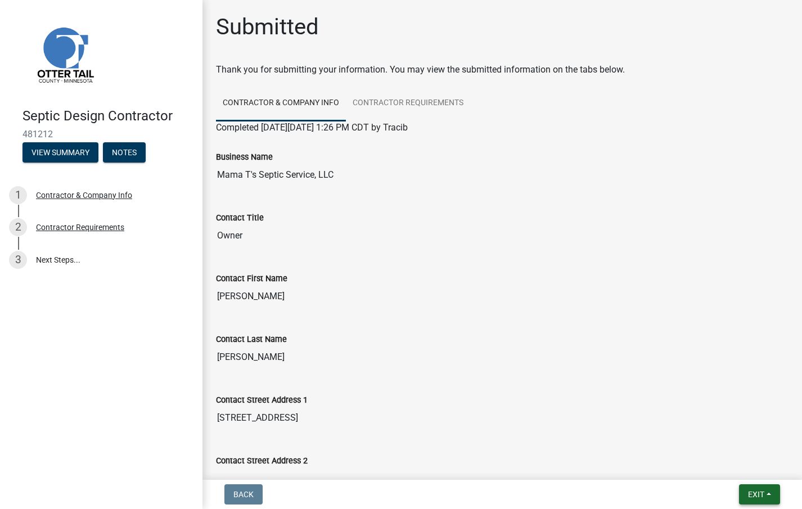
click at [745, 493] on button "Exit" at bounding box center [759, 494] width 41 height 20
click at [717, 465] on button "Save & Exit" at bounding box center [735, 465] width 90 height 27
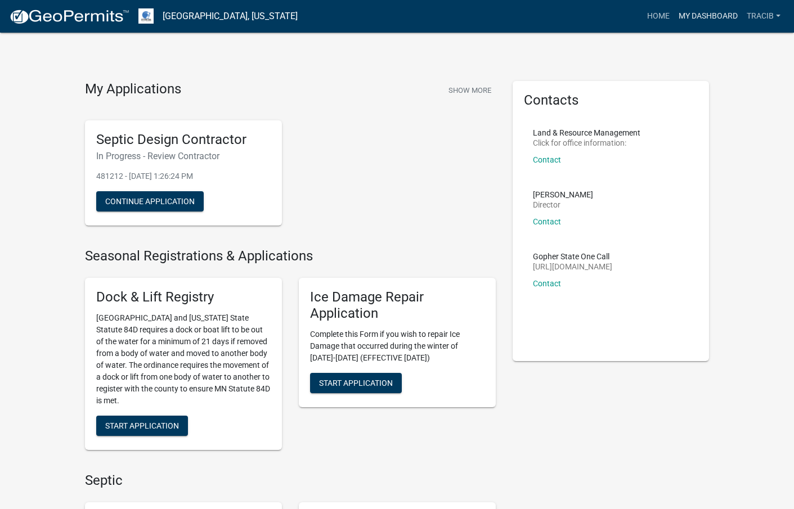
click at [712, 18] on link "My Dashboard" at bounding box center [708, 16] width 68 height 21
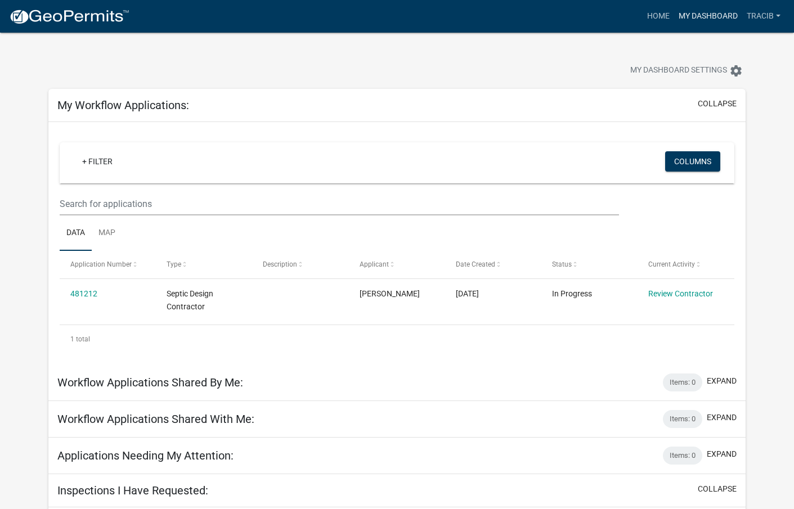
click at [714, 13] on link "My Dashboard" at bounding box center [708, 16] width 68 height 21
click at [666, 15] on link "Home" at bounding box center [657, 16] width 31 height 21
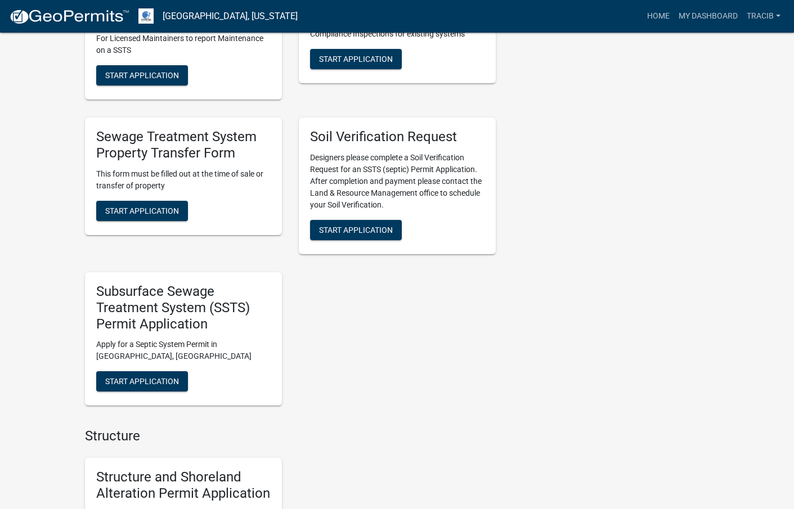
scroll to position [562, 0]
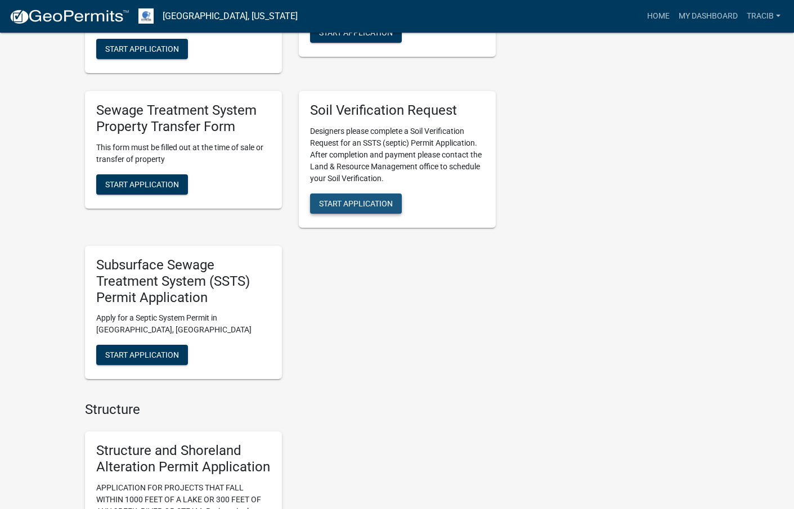
click at [355, 202] on span "Start Application" at bounding box center [356, 203] width 74 height 9
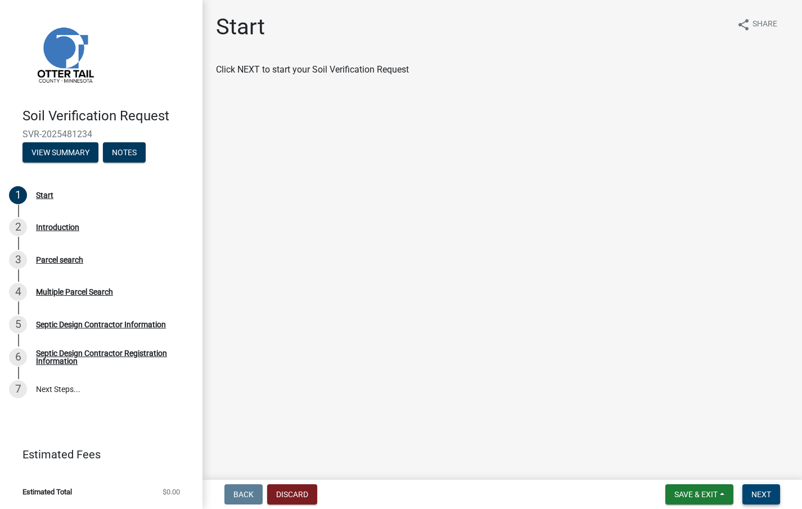
click at [768, 499] on span "Next" at bounding box center [761, 494] width 20 height 9
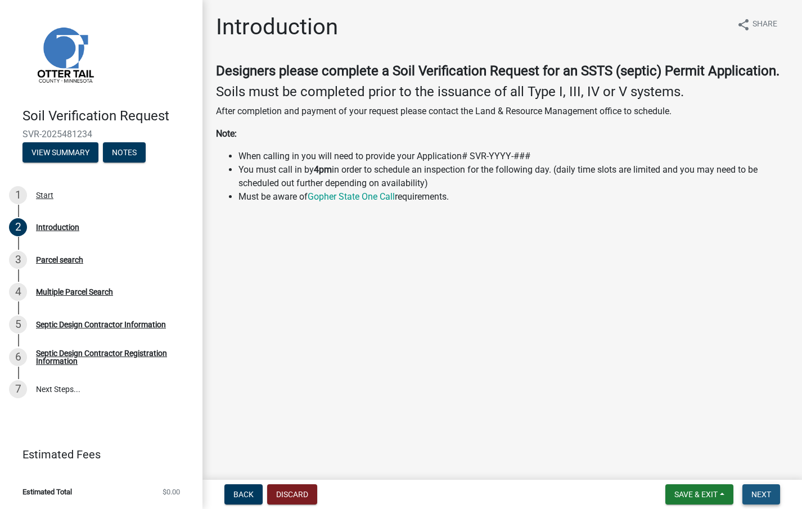
click at [754, 499] on span "Next" at bounding box center [761, 494] width 20 height 9
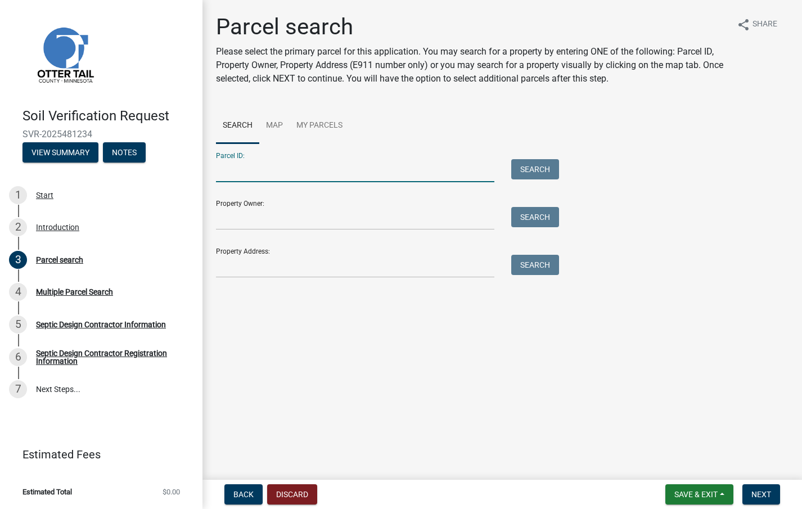
click at [245, 169] on input "Parcel ID:" at bounding box center [355, 170] width 278 height 23
type input "53000040020000"
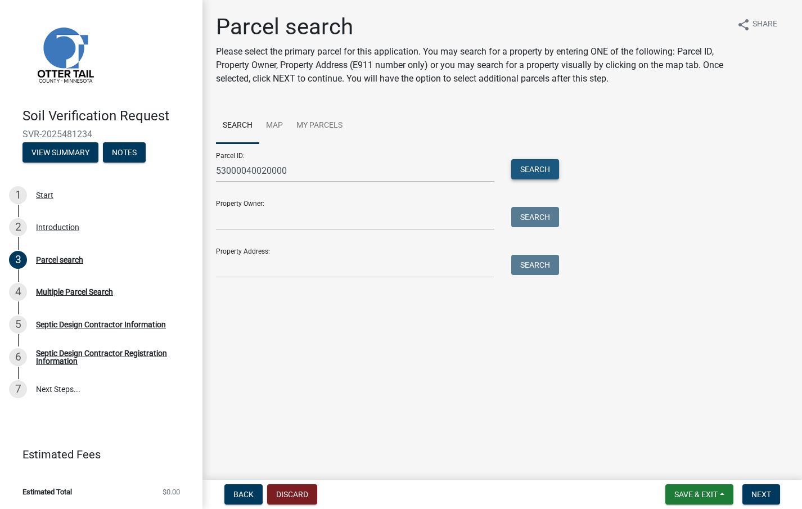
click at [535, 166] on button "Search" at bounding box center [535, 169] width 48 height 20
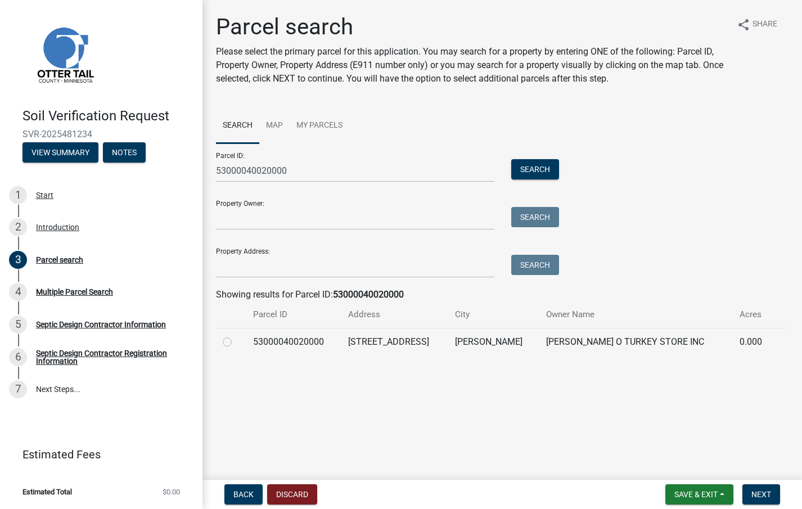
click at [236, 335] on label at bounding box center [236, 335] width 0 height 0
click at [236, 343] on input "radio" at bounding box center [239, 338] width 7 height 7
radio input "true"
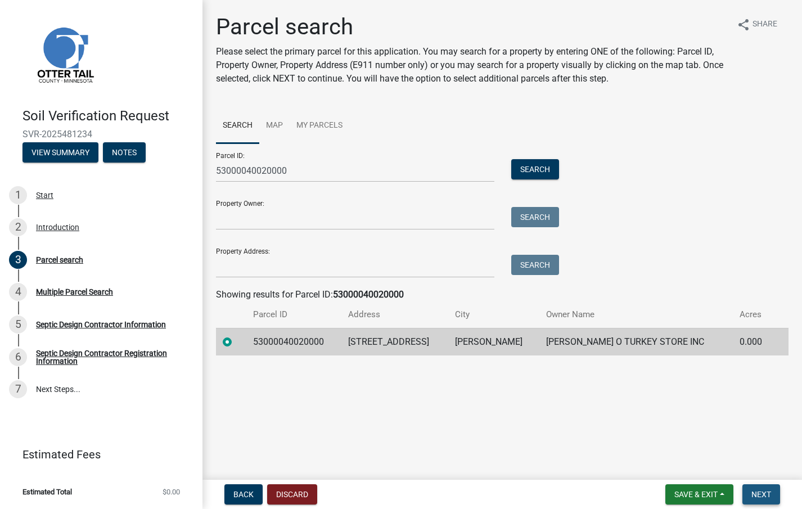
click at [754, 495] on span "Next" at bounding box center [761, 494] width 20 height 9
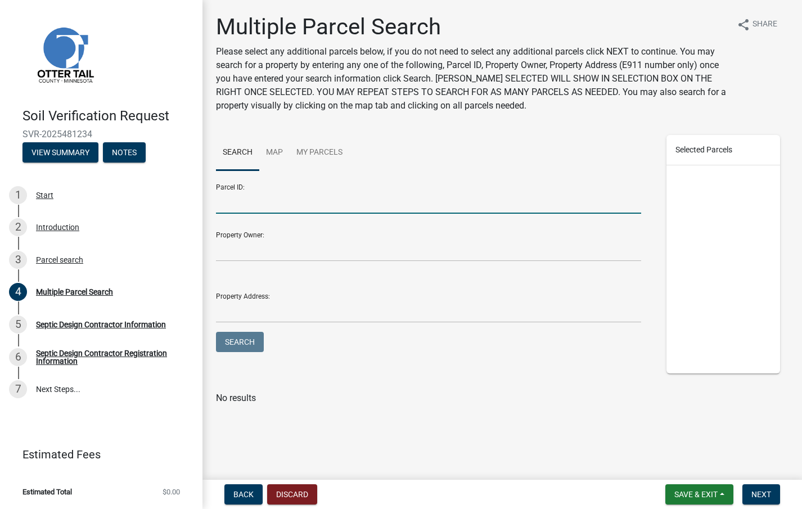
click at [233, 198] on input "Parcel ID:" at bounding box center [428, 202] width 425 height 23
type input "53000040020000"
click at [761, 495] on span "Next" at bounding box center [761, 494] width 20 height 9
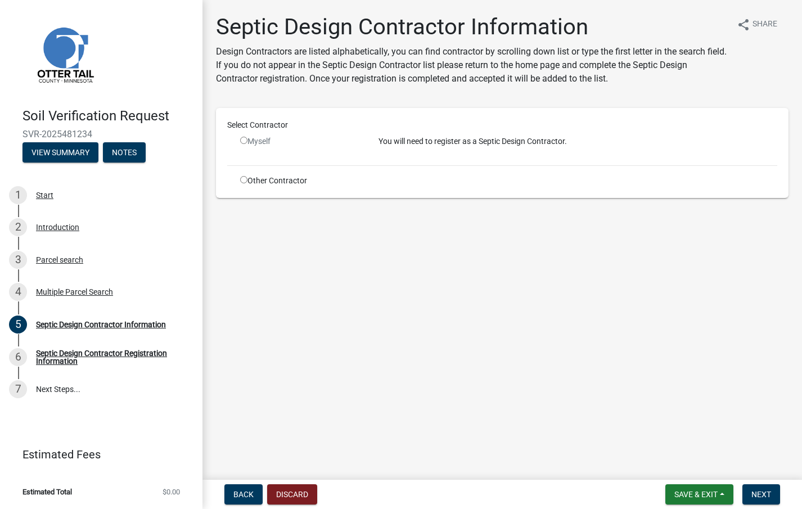
click at [243, 140] on input "radio" at bounding box center [243, 140] width 7 height 7
radio input "false"
click at [773, 499] on button "Next" at bounding box center [761, 494] width 38 height 20
click at [241, 178] on input "radio" at bounding box center [243, 179] width 7 height 7
radio input "true"
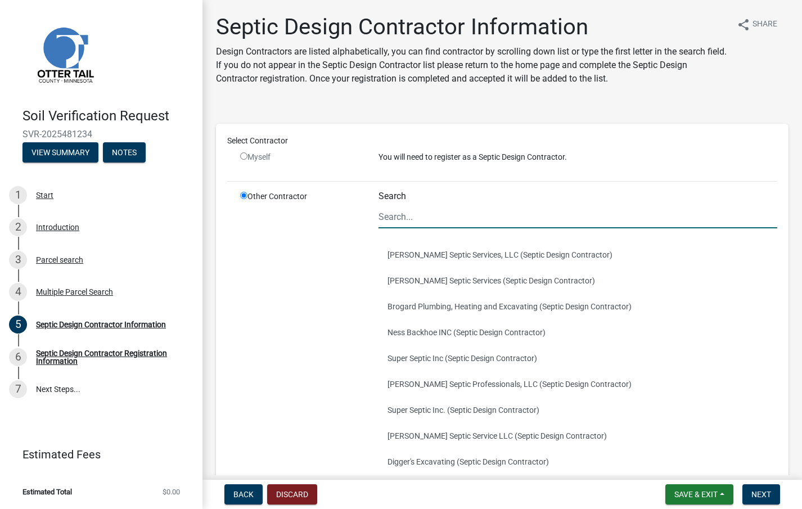
click at [413, 208] on input "Search" at bounding box center [578, 216] width 399 height 23
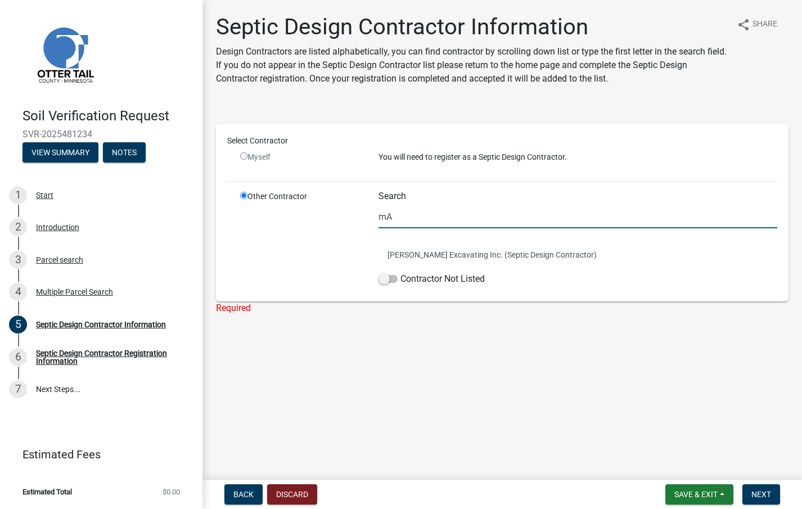
type input "m"
type input "Ma"
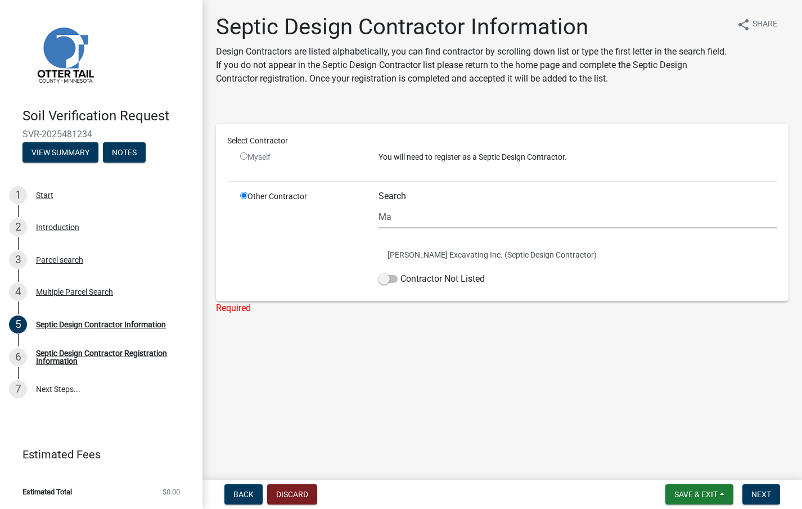
click at [505, 392] on main "Septic Design Contractor Information Design Contractors are listed alphabetical…" at bounding box center [502, 237] width 600 height 475
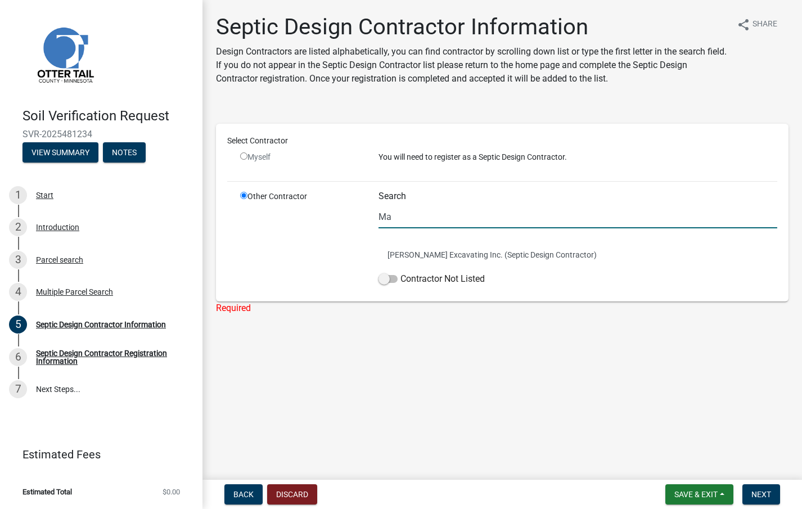
click at [402, 218] on input "Ma" at bounding box center [578, 216] width 399 height 23
drag, startPoint x: 402, startPoint y: 218, endPoint x: 295, endPoint y: 209, distance: 106.7
click at [295, 209] on div "Other Contractor Search [PERSON_NAME] Excavating Inc. (Septic Design Contractor…" at bounding box center [509, 241] width 554 height 100
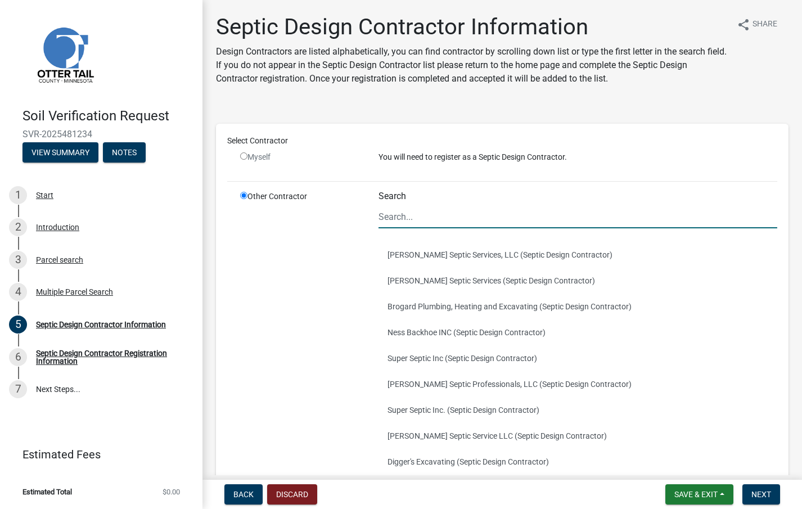
click at [245, 190] on div "Select Contractor Myself You will need to register as a Septic Design Contracto…" at bounding box center [502, 343] width 550 height 416
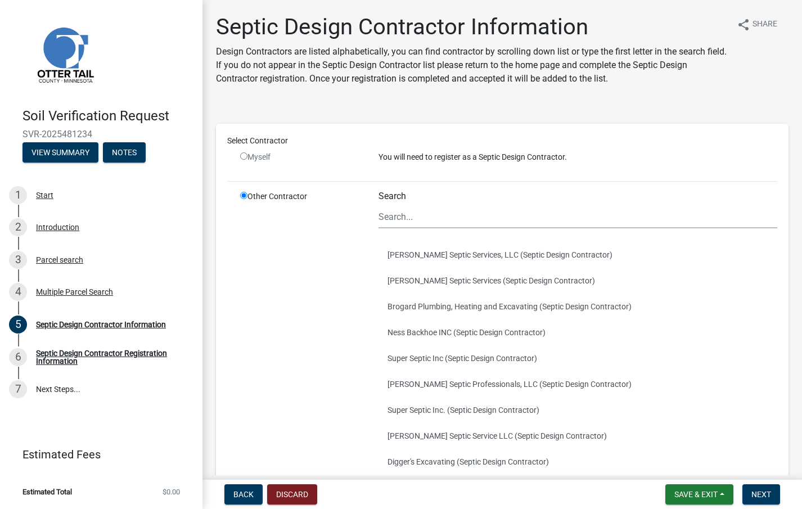
click at [244, 193] on input "radio" at bounding box center [243, 195] width 7 height 7
click at [241, 154] on input "radio" at bounding box center [243, 155] width 7 height 7
radio input "false"
radio input "true"
click at [241, 198] on input "radio" at bounding box center [243, 195] width 7 height 7
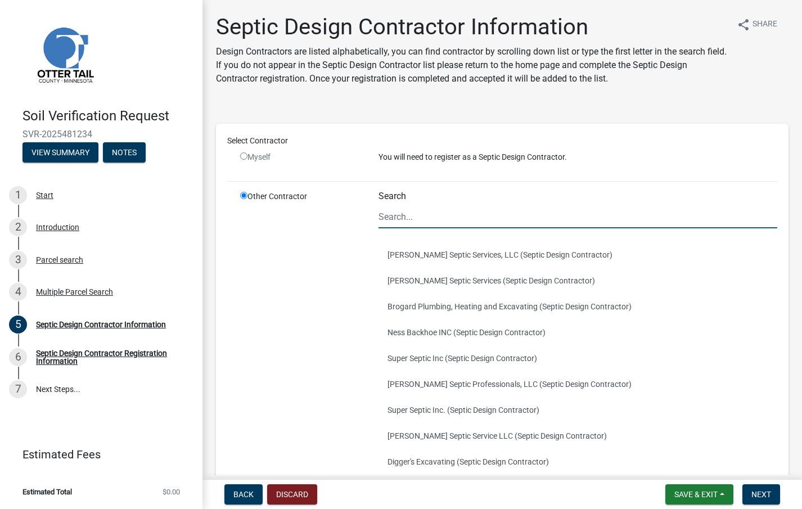
click at [385, 222] on input "Search" at bounding box center [578, 216] width 399 height 23
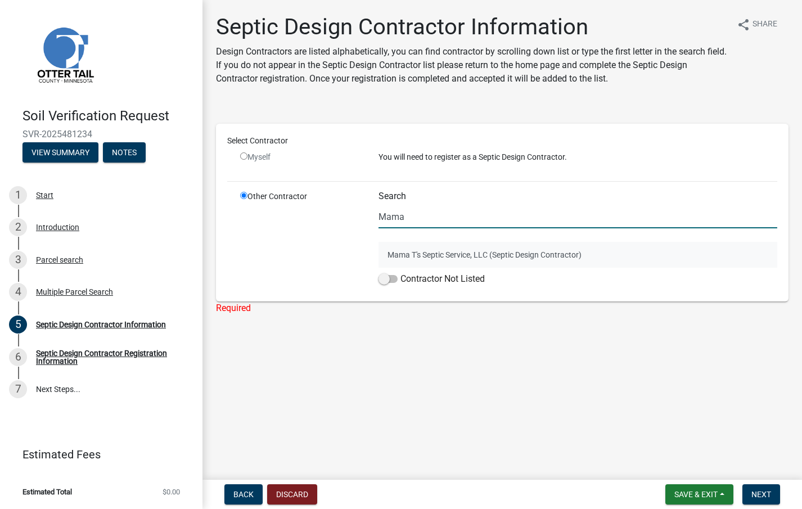
type input "Mama"
click at [454, 255] on button "Mama T's Septic Service, LLC (Septic Design Contractor)" at bounding box center [578, 255] width 399 height 26
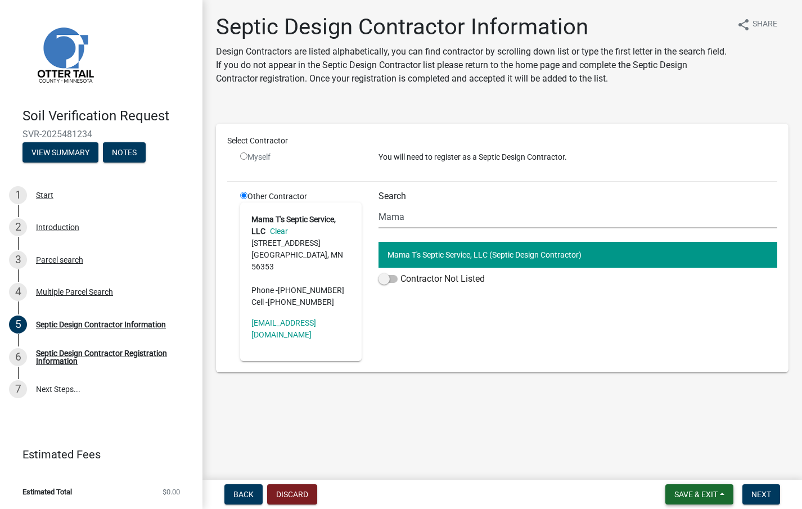
click at [674, 494] on span "Save & Exit" at bounding box center [695, 494] width 43 height 9
click at [671, 441] on button "Save" at bounding box center [688, 438] width 90 height 27
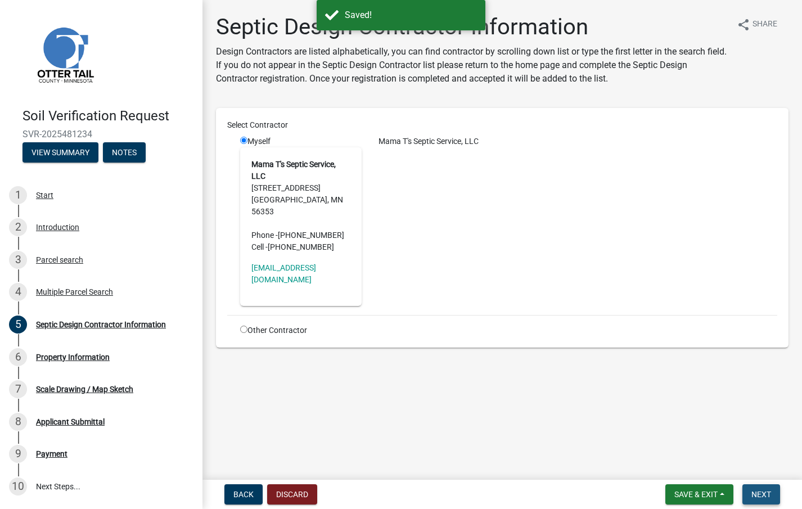
click at [749, 499] on button "Next" at bounding box center [761, 494] width 38 height 20
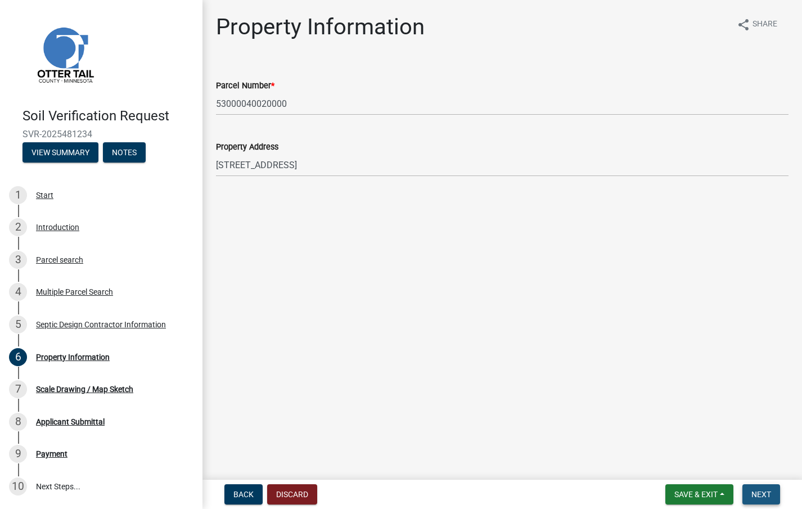
click at [771, 496] on span "Next" at bounding box center [761, 494] width 20 height 9
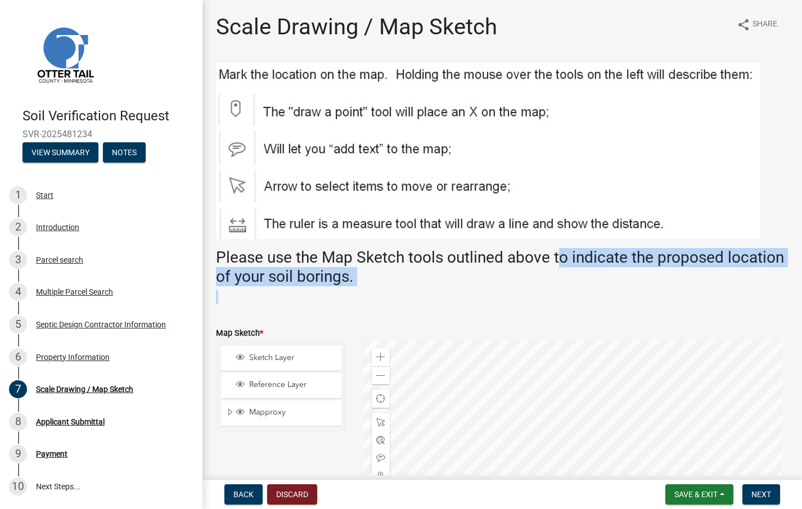
drag, startPoint x: 601, startPoint y: 288, endPoint x: 561, endPoint y: 239, distance: 63.2
click at [561, 239] on div "Please use the Map Sketch tools outlined above to indicate the proposed locatio…" at bounding box center [502, 183] width 573 height 241
click at [567, 292] on p at bounding box center [502, 296] width 573 height 13
click at [485, 273] on h3 "Please use the Map Sketch tools outlined above to indicate the proposed locatio…" at bounding box center [502, 267] width 573 height 38
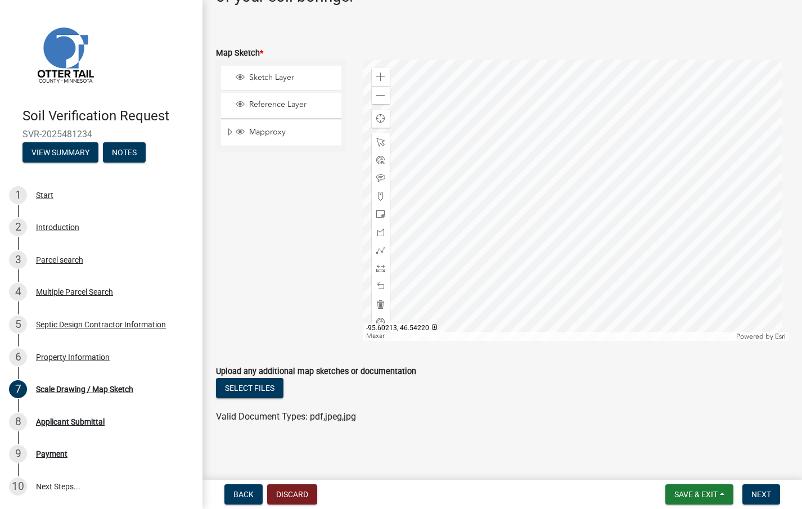
scroll to position [282, 0]
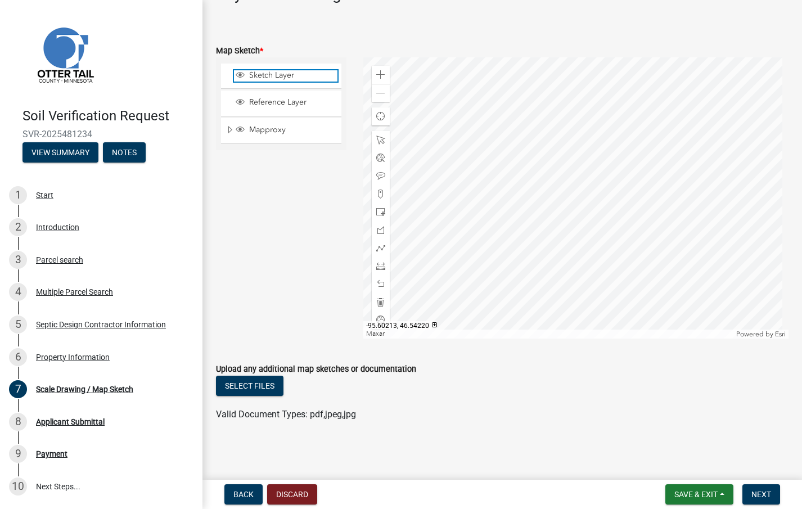
click at [268, 77] on span "Sketch Layer" at bounding box center [291, 75] width 91 height 10
click at [378, 193] on span at bounding box center [380, 194] width 9 height 9
click at [566, 204] on div at bounding box center [575, 197] width 425 height 281
click at [516, 244] on div at bounding box center [575, 197] width 425 height 281
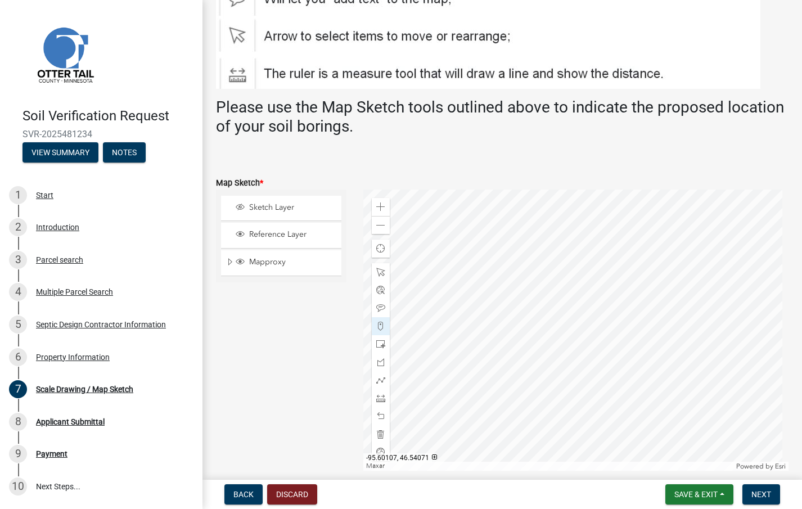
scroll to position [170, 0]
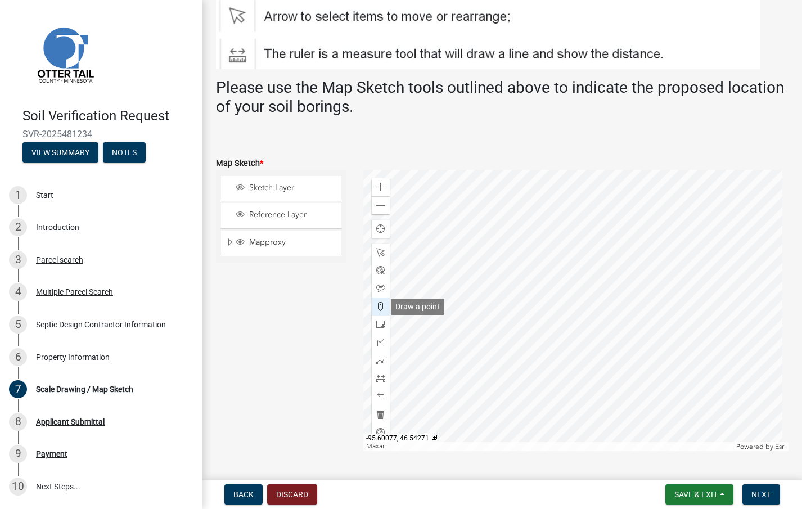
click at [377, 305] on span at bounding box center [380, 306] width 9 height 9
click at [519, 355] on div at bounding box center [575, 310] width 425 height 281
click at [542, 355] on div at bounding box center [575, 310] width 425 height 281
click at [378, 303] on span at bounding box center [380, 306] width 9 height 9
click at [500, 291] on div at bounding box center [575, 310] width 425 height 281
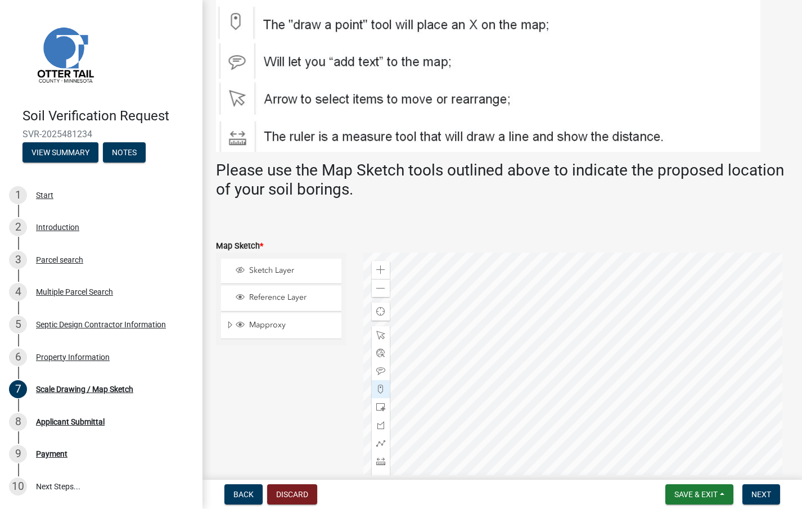
scroll to position [114, 0]
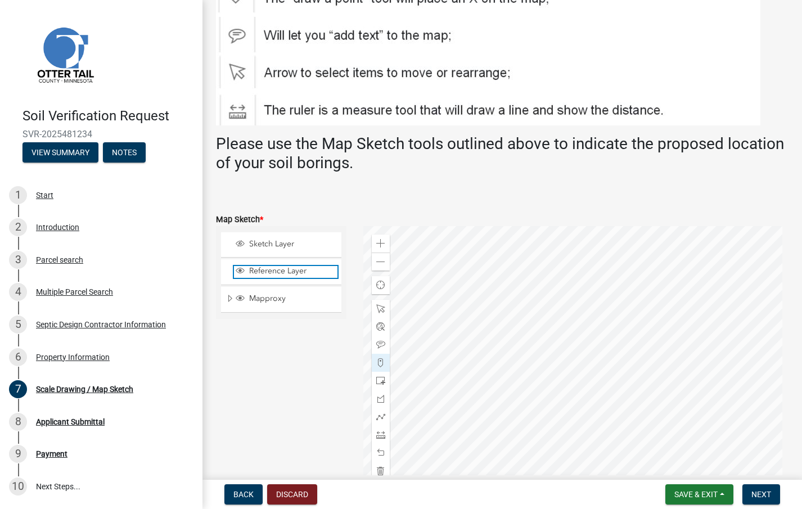
click at [283, 272] on span "Reference Layer" at bounding box center [291, 271] width 91 height 10
click at [276, 299] on span "Mapproxy" at bounding box center [291, 299] width 91 height 10
click at [260, 245] on span "Sketch Layer" at bounding box center [291, 244] width 91 height 10
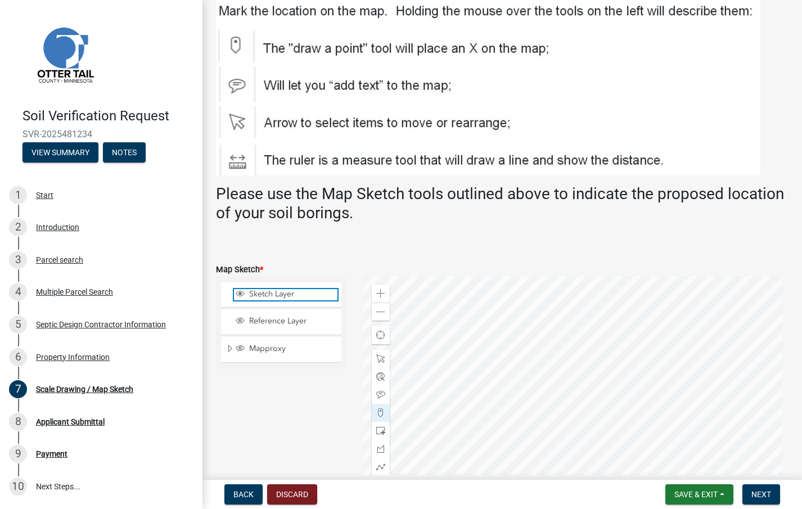
scroll to position [57, 0]
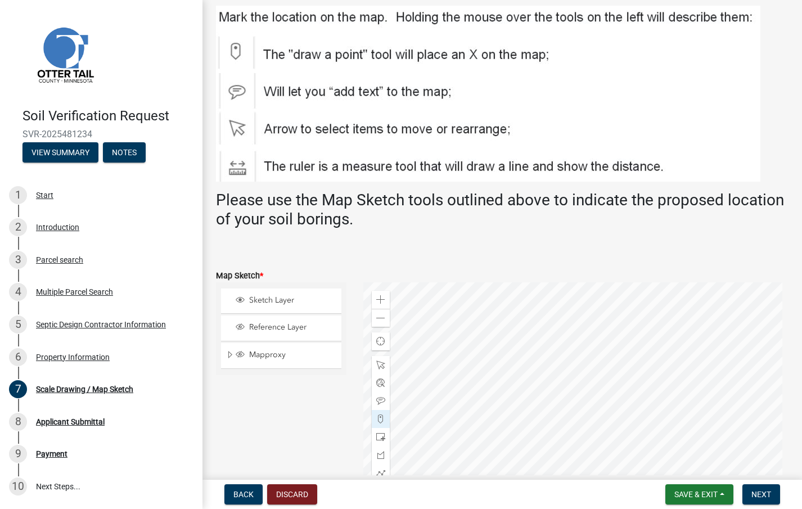
click at [564, 395] on div at bounding box center [575, 422] width 425 height 281
click at [541, 390] on div at bounding box center [575, 422] width 425 height 281
click at [240, 353] on span "Layer List" at bounding box center [240, 354] width 9 height 9
click at [242, 328] on span "Layer List" at bounding box center [240, 326] width 9 height 9
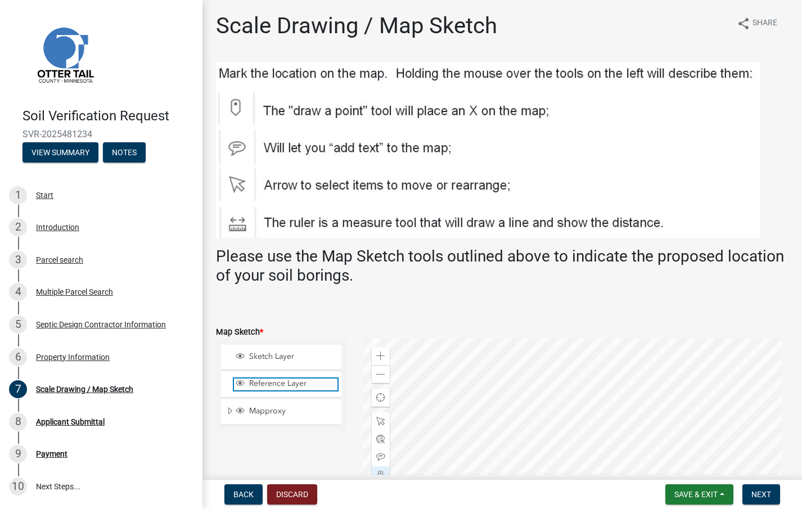
scroll to position [0, 0]
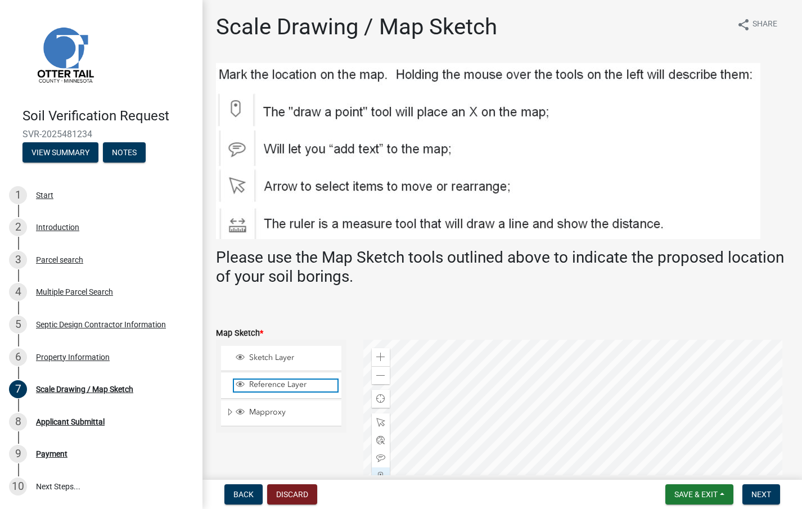
click at [267, 385] on span "Reference Layer" at bounding box center [291, 385] width 91 height 10
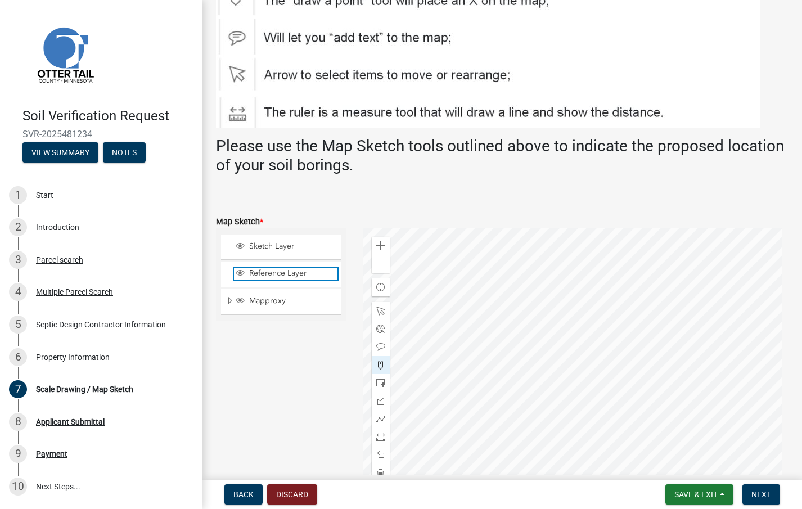
scroll to position [112, 0]
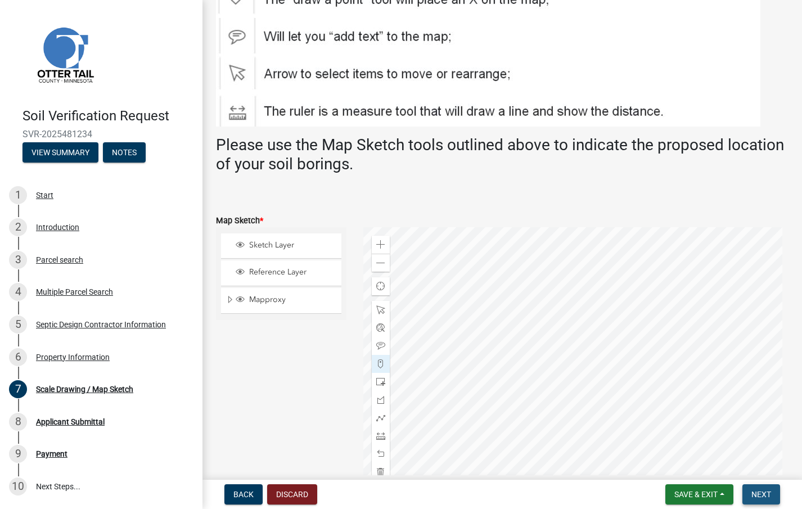
click at [760, 492] on span "Next" at bounding box center [761, 494] width 20 height 9
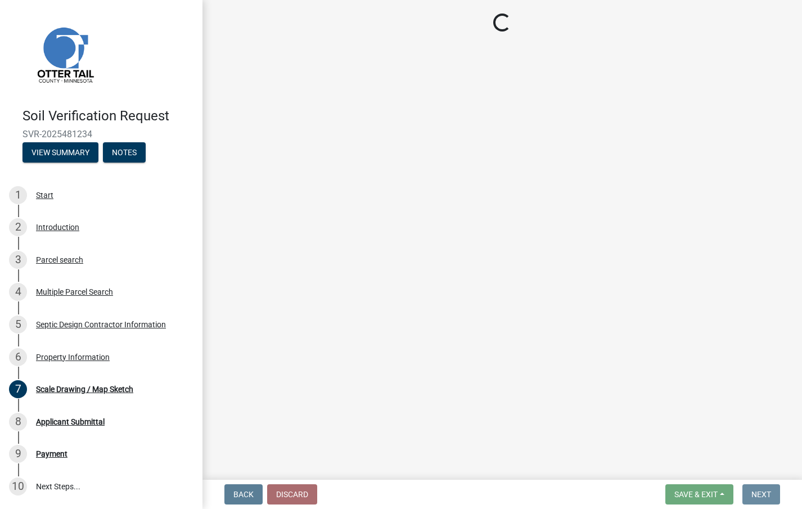
scroll to position [0, 0]
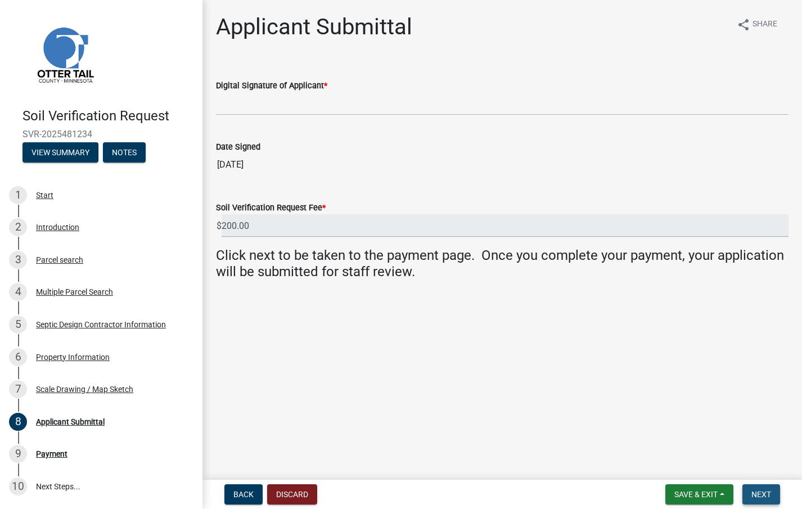
click at [761, 499] on span "Next" at bounding box center [761, 494] width 20 height 9
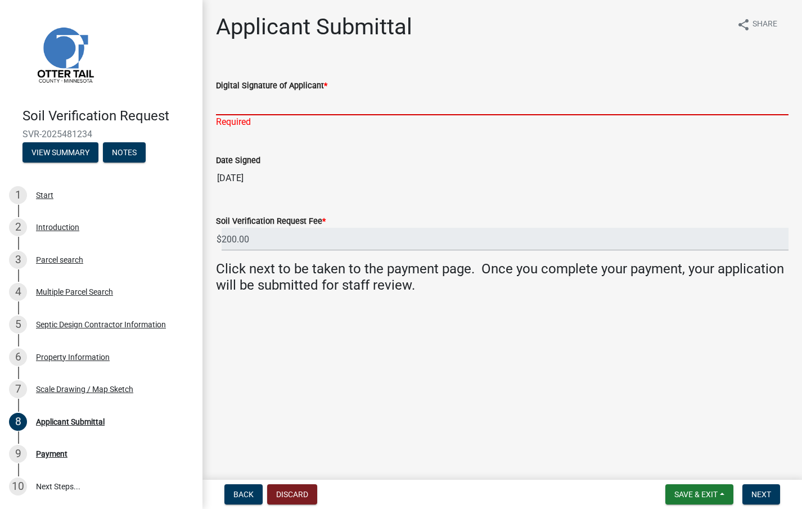
click at [231, 109] on input "Digital Signature of Applicant *" at bounding box center [502, 103] width 573 height 23
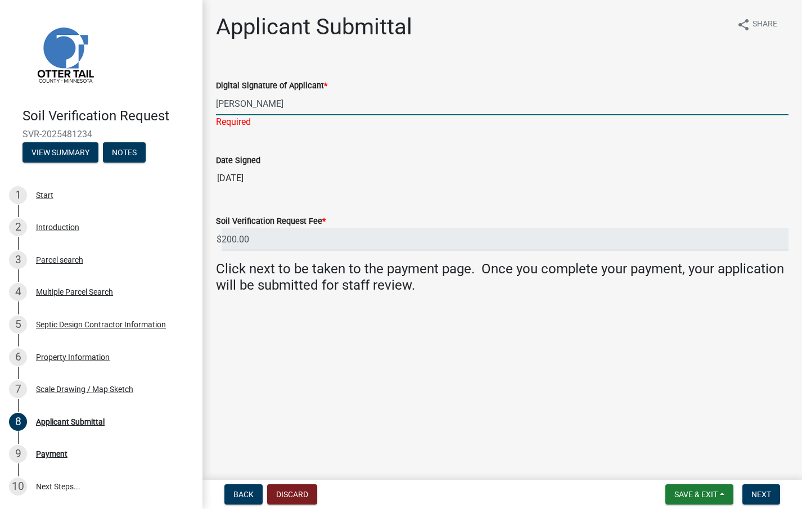
click at [259, 104] on input "[PERSON_NAME]" at bounding box center [502, 103] width 573 height 23
type input "[PERSON_NAME]"
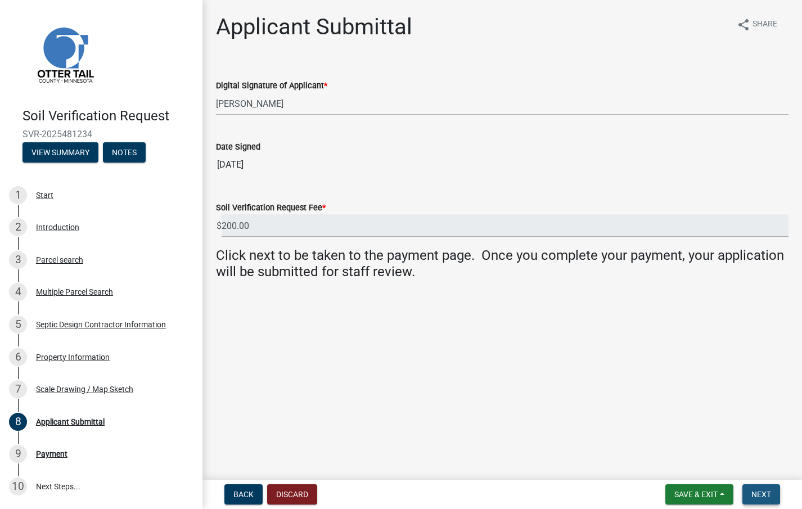
click at [767, 497] on span "Next" at bounding box center [761, 494] width 20 height 9
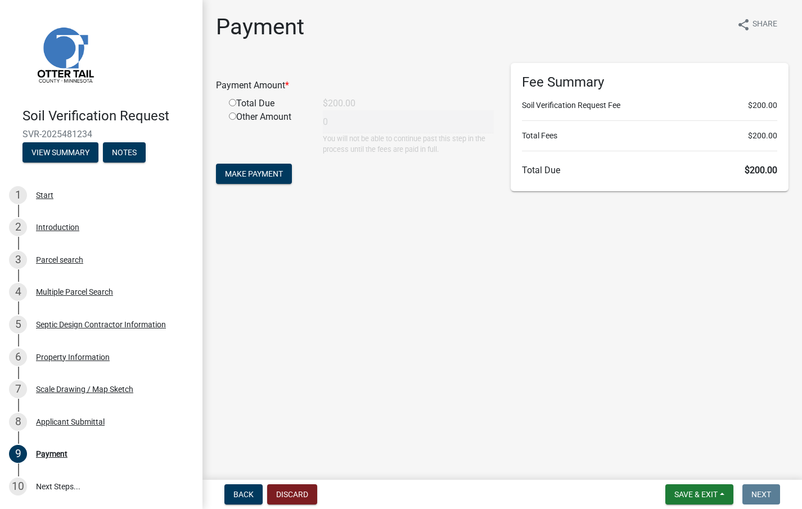
click at [232, 102] on input "radio" at bounding box center [232, 102] width 7 height 7
radio input "true"
type input "200"
click at [243, 169] on span "Make Payment" at bounding box center [254, 173] width 58 height 9
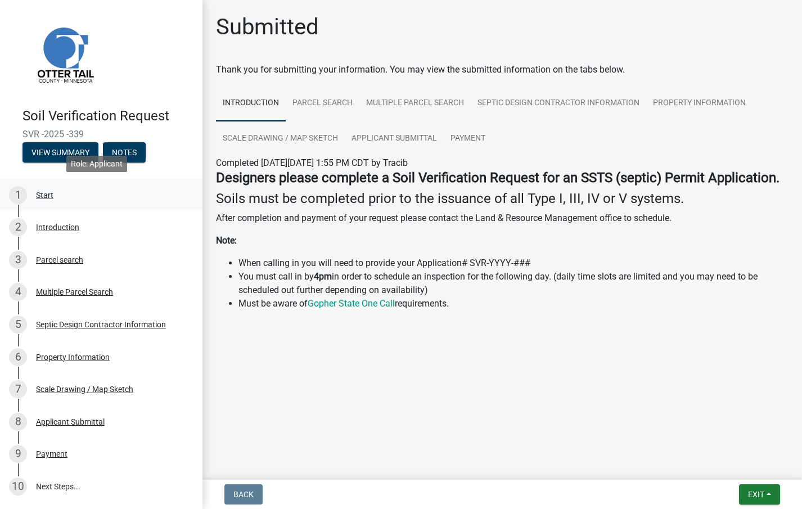
click at [44, 193] on div "Start" at bounding box center [44, 195] width 17 height 8
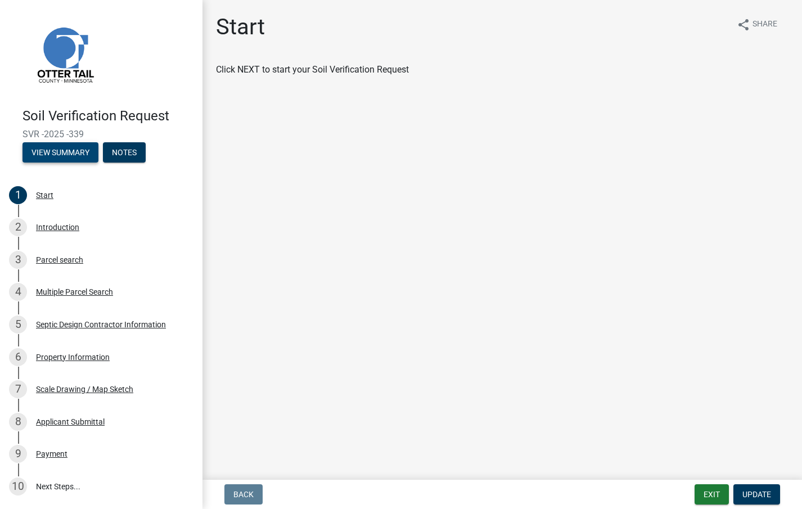
click at [42, 150] on button "View Summary" at bounding box center [60, 152] width 76 height 20
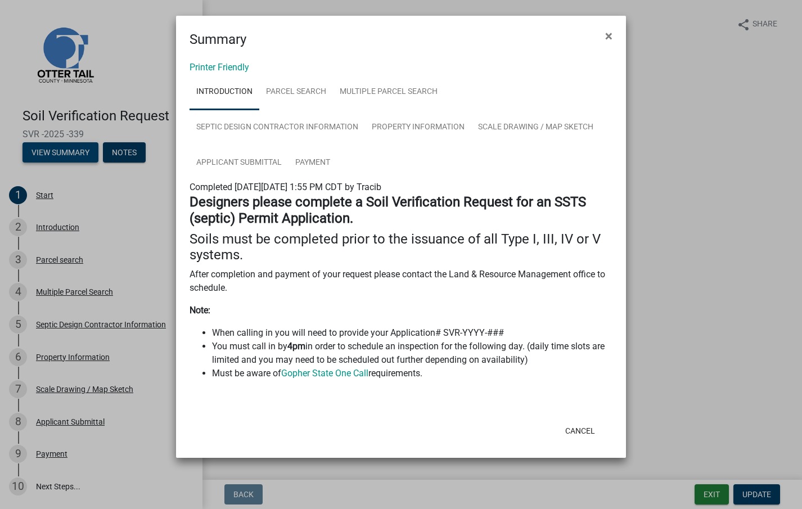
click at [42, 150] on ngb-modal-window "Summary × Printer Friendly Introduction Parcel search Multiple Parcel Search Se…" at bounding box center [401, 254] width 802 height 509
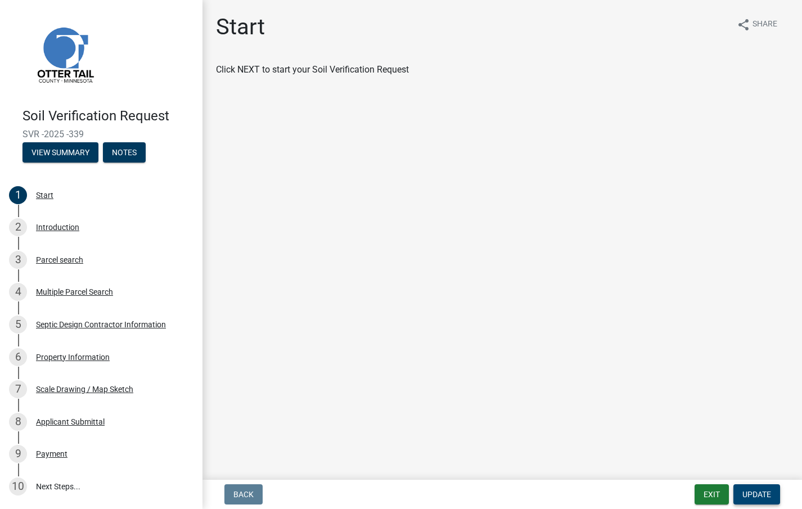
click at [758, 492] on span "Update" at bounding box center [756, 494] width 29 height 9
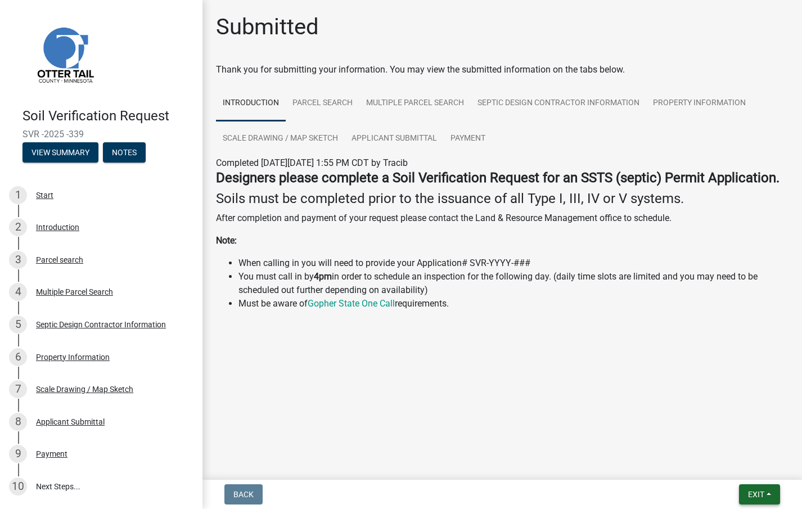
click at [767, 490] on button "Exit" at bounding box center [759, 494] width 41 height 20
click at [507, 385] on main "Submitted Thank you for submitting your information. You may view the submitted…" at bounding box center [502, 237] width 600 height 475
click at [47, 198] on div "Start" at bounding box center [44, 195] width 17 height 8
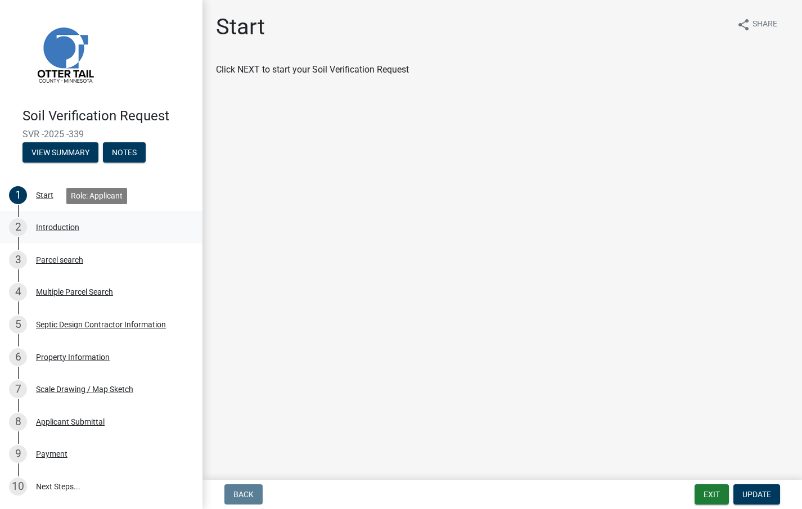
click at [57, 229] on div "Introduction" at bounding box center [57, 227] width 43 height 8
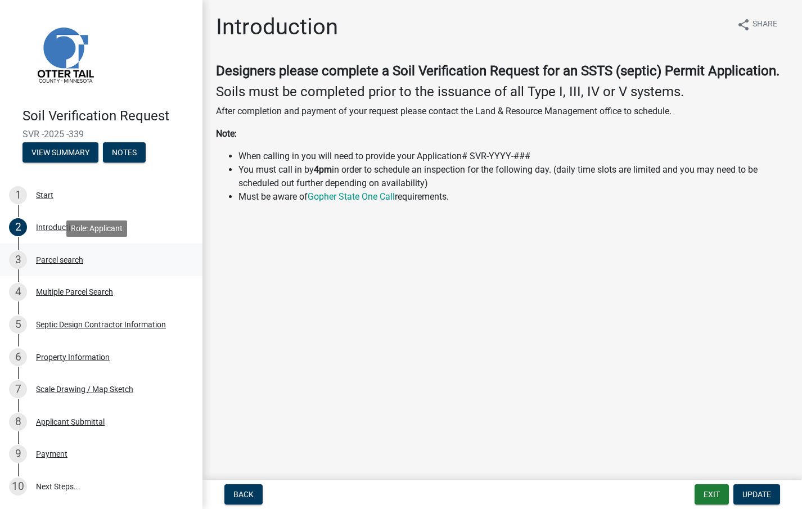
click at [47, 264] on div "3 Parcel search" at bounding box center [96, 260] width 175 height 18
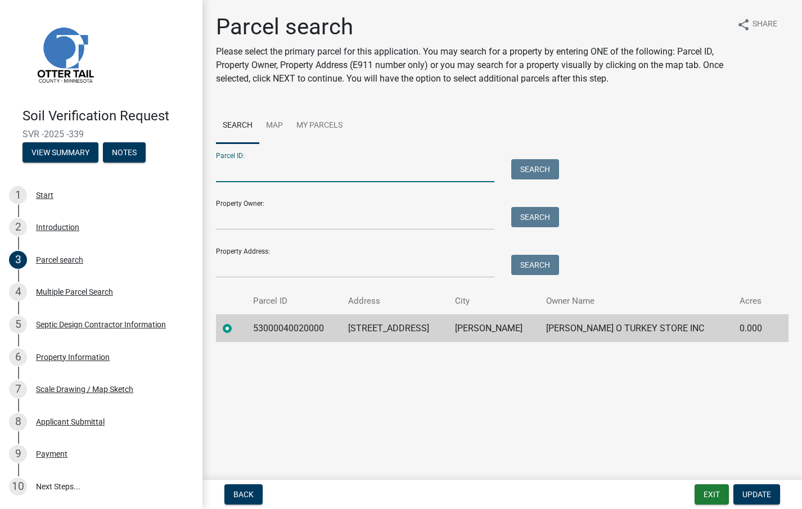
click at [258, 174] on input "Parcel ID:" at bounding box center [355, 170] width 278 height 23
type input "53000040020000"
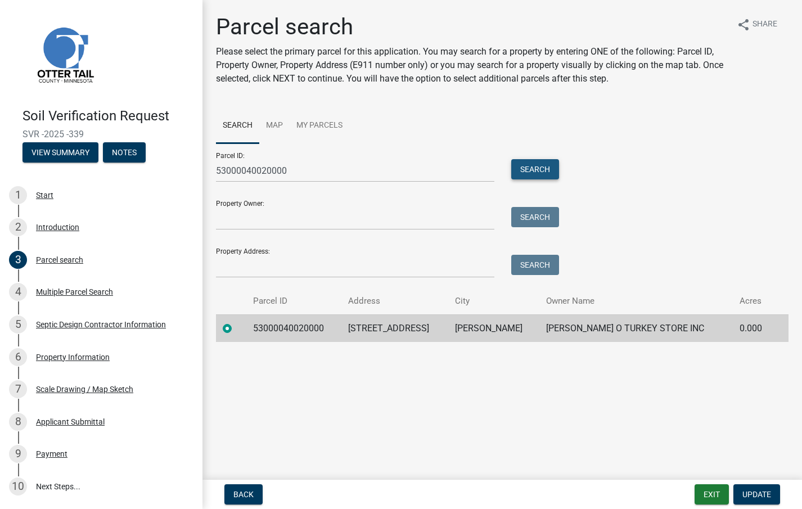
click at [534, 166] on button "Search" at bounding box center [535, 169] width 48 height 20
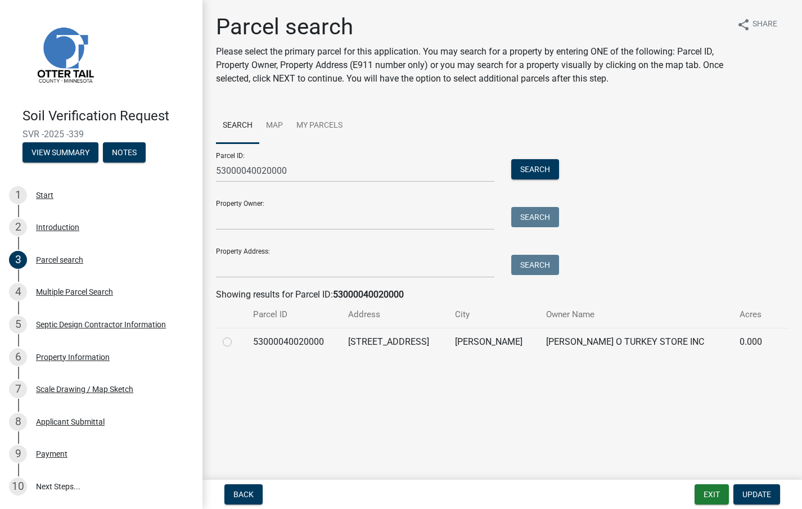
click at [236, 335] on label at bounding box center [236, 335] width 0 height 0
click at [236, 343] on input "radio" at bounding box center [239, 338] width 7 height 7
radio input "true"
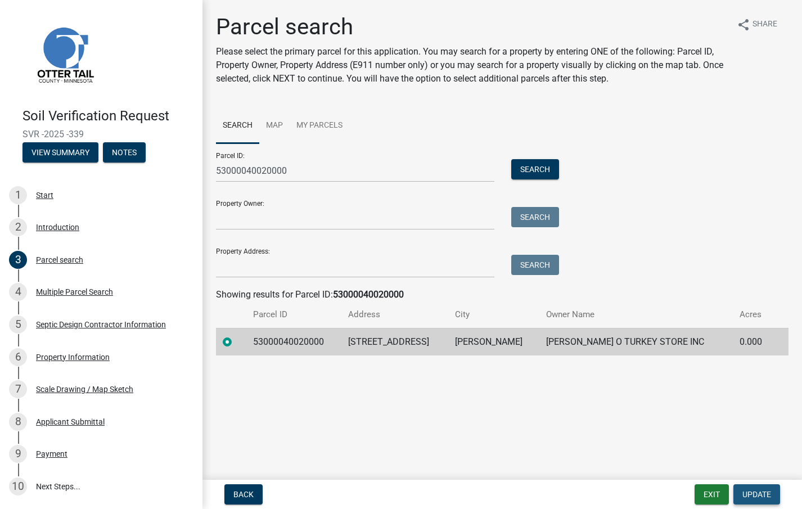
click at [756, 494] on span "Update" at bounding box center [756, 494] width 29 height 9
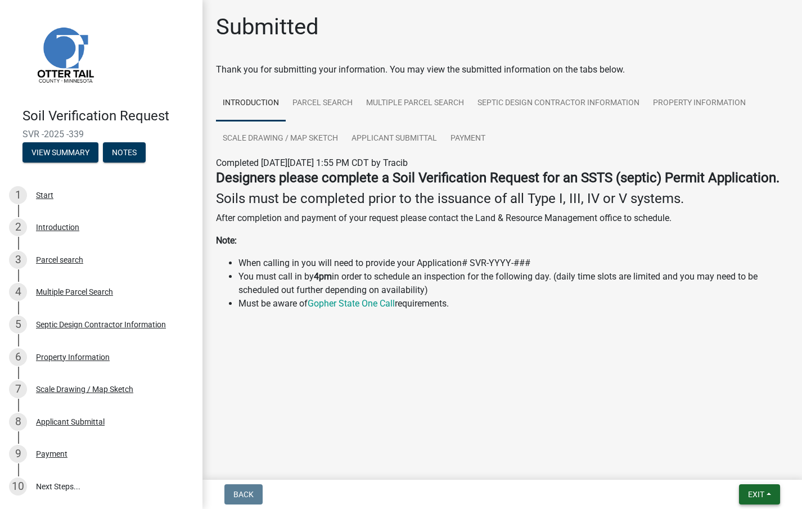
click at [764, 496] on span "Exit" at bounding box center [756, 494] width 16 height 9
click at [719, 474] on button "Save & Exit" at bounding box center [735, 465] width 90 height 27
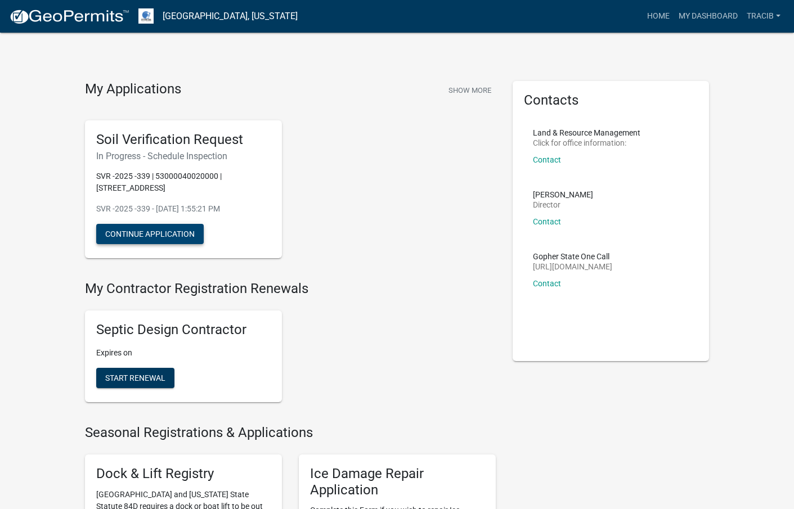
click at [195, 238] on button "Continue Application" at bounding box center [149, 234] width 107 height 20
